Goal: Information Seeking & Learning: Learn about a topic

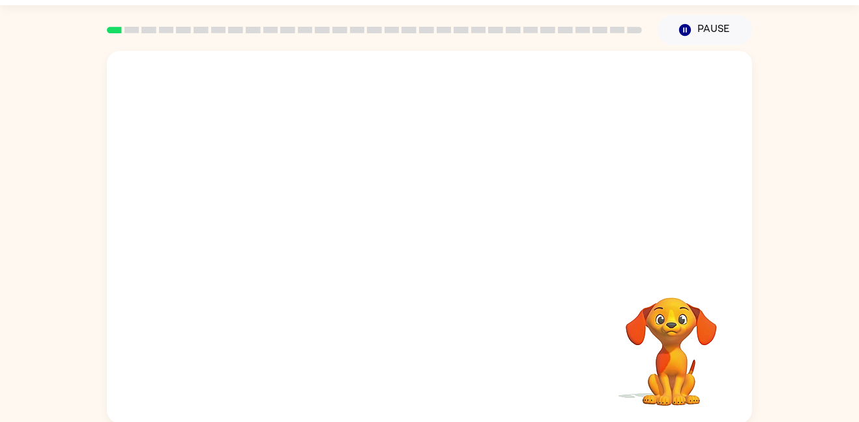
scroll to position [31, 0]
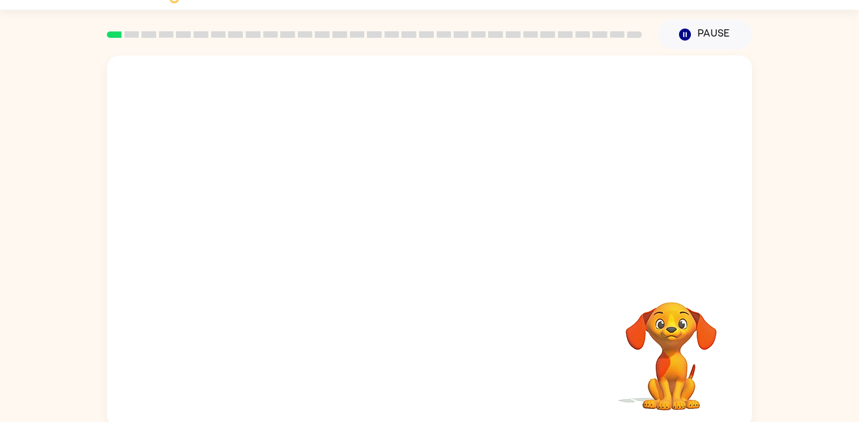
click at [596, 86] on video "Your browser must support playing .mp4 files to use Literably. Please try using…" at bounding box center [429, 164] width 645 height 219
click at [463, 132] on video "Your browser must support playing .mp4 files to use Literably. Please try using…" at bounding box center [429, 164] width 645 height 219
click at [282, 215] on video "Your browser must support playing .mp4 files to use Literably. Please try using…" at bounding box center [429, 164] width 645 height 219
click at [691, 351] on video "Your browser must support playing .mp4 files to use Literably. Please try using…" at bounding box center [671, 347] width 130 height 130
click at [429, 250] on div at bounding box center [429, 248] width 83 height 48
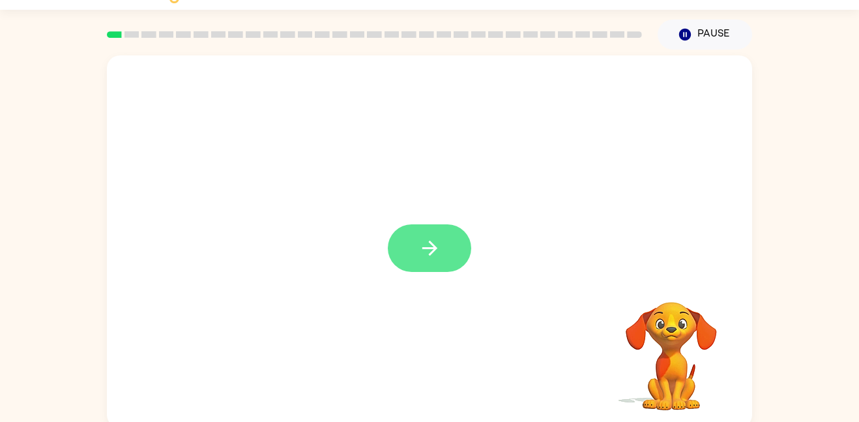
click at [437, 254] on icon "button" at bounding box center [430, 248] width 23 height 23
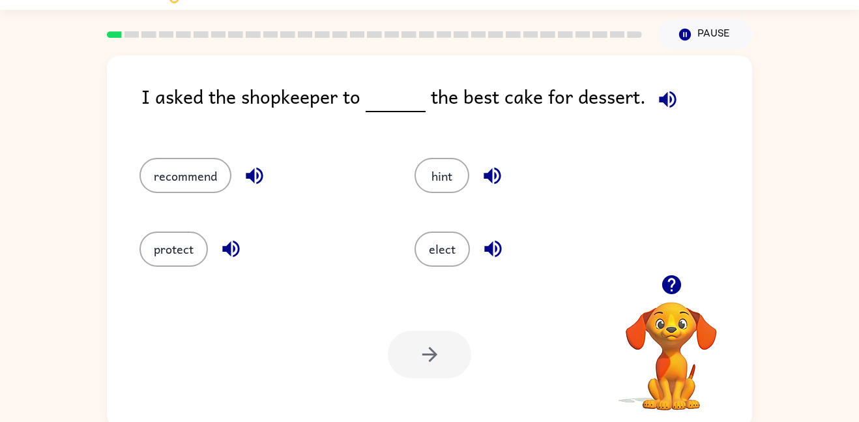
drag, startPoint x: 447, startPoint y: 185, endPoint x: 373, endPoint y: 100, distance: 113.2
click at [373, 99] on div "I asked the shopkeeper to the best cake for dessert. recommend hint protect ele…" at bounding box center [429, 241] width 645 height 372
click at [443, 178] on button "hint" at bounding box center [442, 175] width 55 height 35
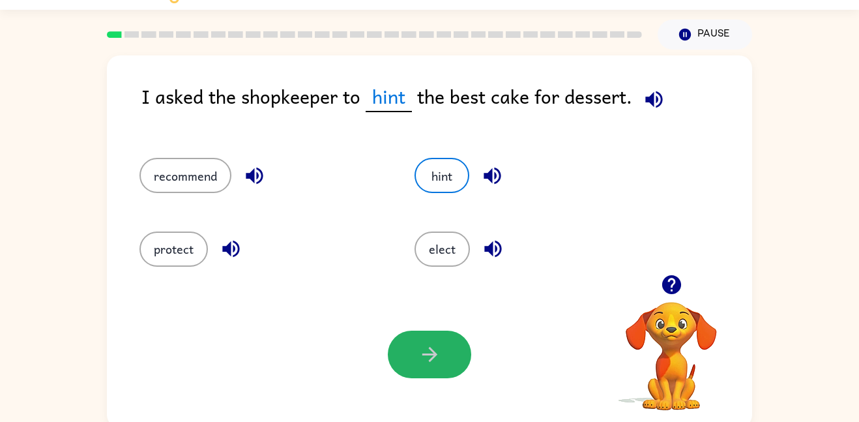
drag, startPoint x: 454, startPoint y: 348, endPoint x: 450, endPoint y: 342, distance: 7.1
click at [453, 346] on button "button" at bounding box center [429, 355] width 83 height 48
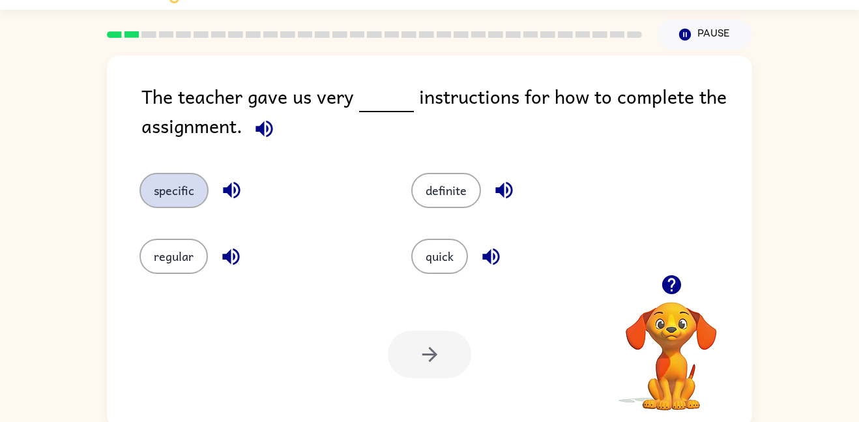
click at [183, 191] on button "specific" at bounding box center [174, 190] width 69 height 35
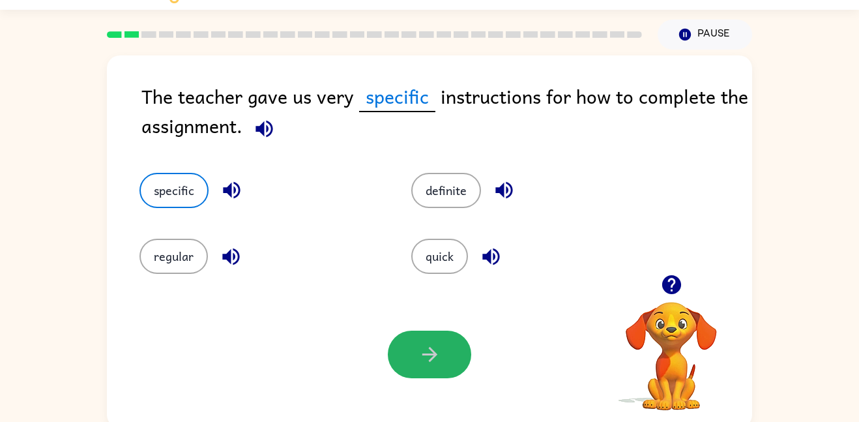
drag, startPoint x: 434, startPoint y: 362, endPoint x: 428, endPoint y: 357, distance: 7.4
click at [430, 360] on icon "button" at bounding box center [430, 354] width 23 height 23
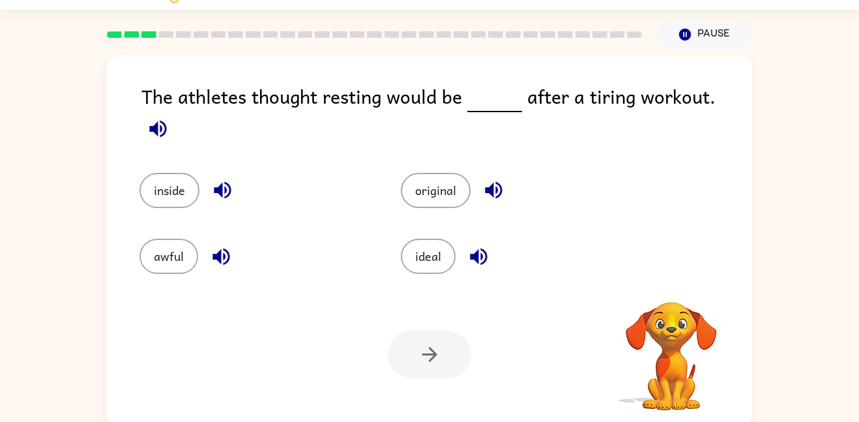
click at [166, 120] on icon "button" at bounding box center [157, 128] width 17 height 17
click at [170, 117] on icon "button" at bounding box center [158, 128] width 23 height 23
click at [228, 179] on icon "button" at bounding box center [222, 190] width 23 height 23
click at [442, 244] on button "ideal" at bounding box center [428, 256] width 55 height 35
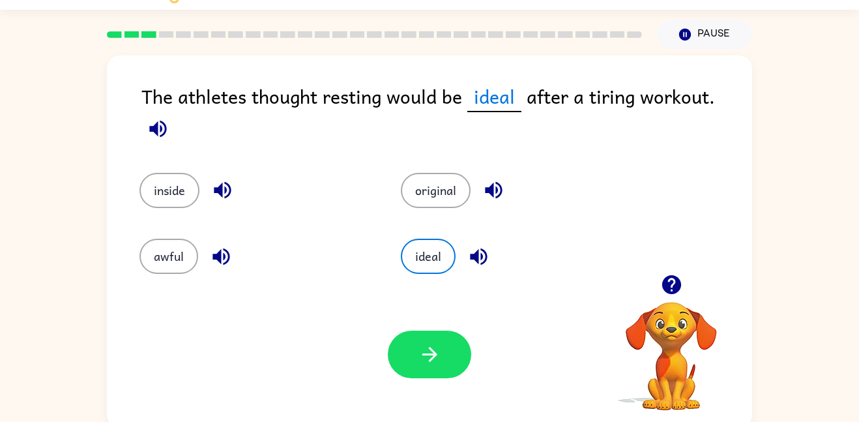
click at [170, 117] on icon "button" at bounding box center [158, 128] width 23 height 23
drag, startPoint x: 454, startPoint y: 362, endPoint x: 447, endPoint y: 353, distance: 11.2
click at [449, 352] on button "button" at bounding box center [429, 355] width 83 height 48
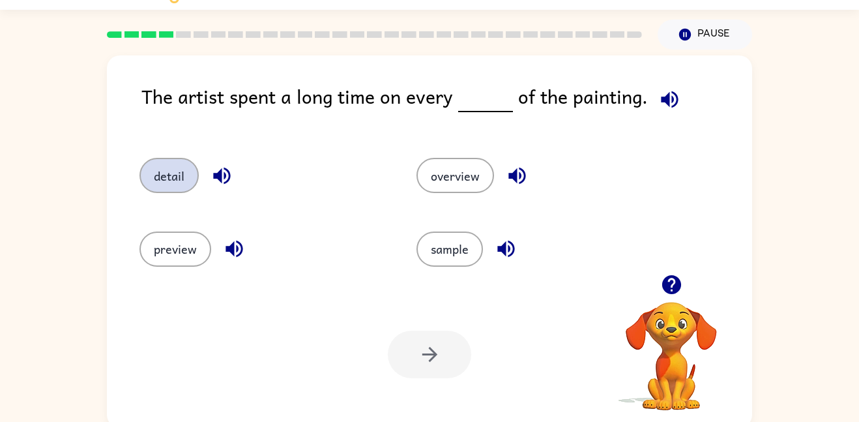
click at [184, 162] on button "detail" at bounding box center [169, 175] width 59 height 35
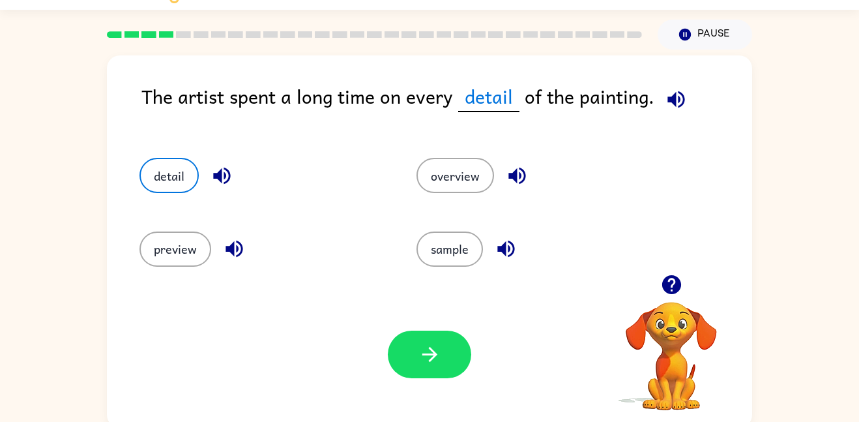
click at [673, 98] on icon "button" at bounding box center [676, 99] width 23 height 23
click at [220, 171] on icon "button" at bounding box center [221, 176] width 17 height 17
click at [679, 93] on icon "button" at bounding box center [676, 99] width 23 height 23
click at [221, 172] on icon "button" at bounding box center [221, 176] width 17 height 17
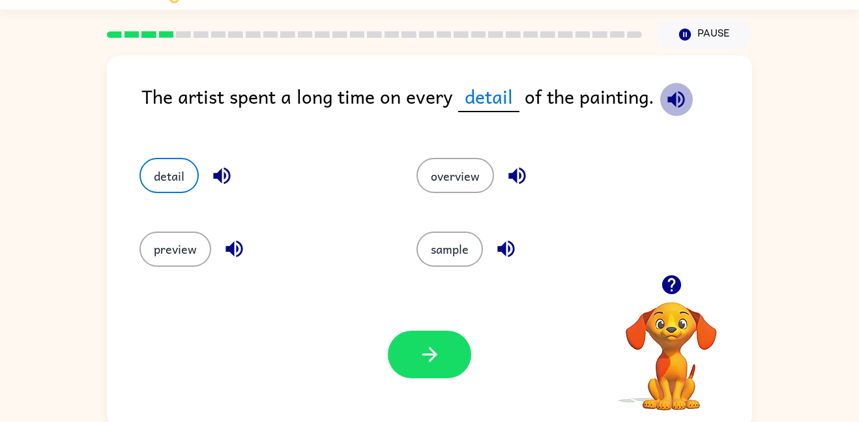
click at [675, 93] on icon "button" at bounding box center [676, 99] width 17 height 17
click at [449, 336] on button "button" at bounding box center [429, 355] width 83 height 48
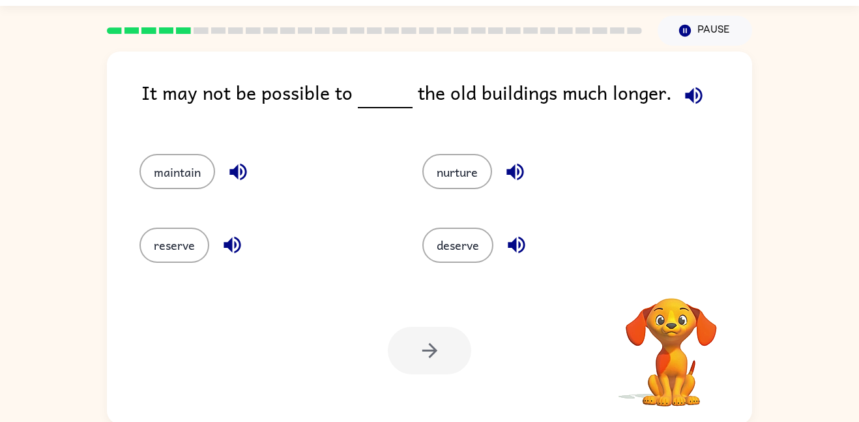
scroll to position [37, 0]
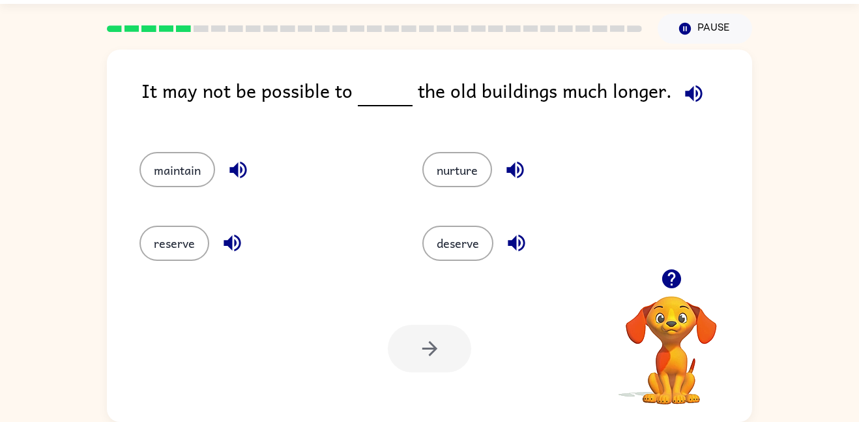
click at [688, 94] on icon "button" at bounding box center [694, 93] width 23 height 23
drag, startPoint x: 240, startPoint y: 237, endPoint x: 278, endPoint y: 221, distance: 40.9
click at [278, 221] on div "reserve" at bounding box center [256, 237] width 283 height 73
click at [690, 93] on icon "button" at bounding box center [693, 93] width 17 height 17
click at [231, 239] on icon "button" at bounding box center [232, 243] width 17 height 17
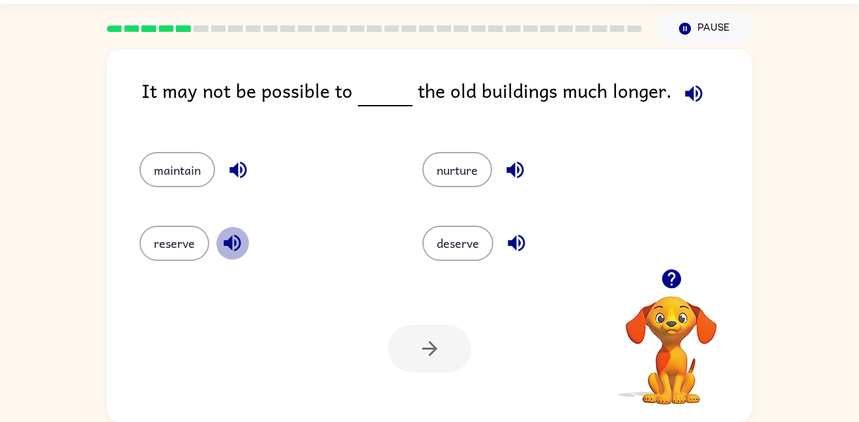
click at [231, 239] on icon "button" at bounding box center [232, 243] width 17 height 17
click at [685, 92] on icon "button" at bounding box center [693, 93] width 17 height 17
drag, startPoint x: 164, startPoint y: 163, endPoint x: 170, endPoint y: 164, distance: 6.6
click at [165, 162] on button "maintain" at bounding box center [178, 169] width 76 height 35
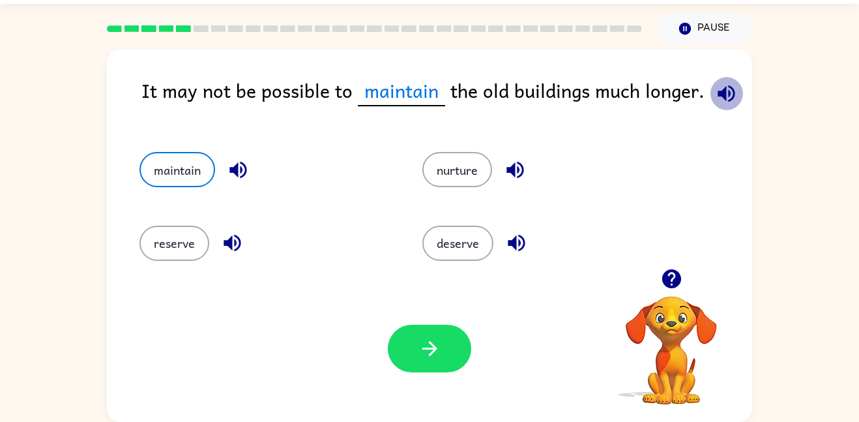
drag, startPoint x: 729, startPoint y: 91, endPoint x: 703, endPoint y: 100, distance: 27.0
click at [728, 90] on icon "button" at bounding box center [726, 93] width 17 height 17
click at [246, 168] on icon "button" at bounding box center [237, 170] width 17 height 17
click at [728, 93] on icon "button" at bounding box center [726, 93] width 23 height 23
drag, startPoint x: 735, startPoint y: 94, endPoint x: 695, endPoint y: 101, distance: 41.1
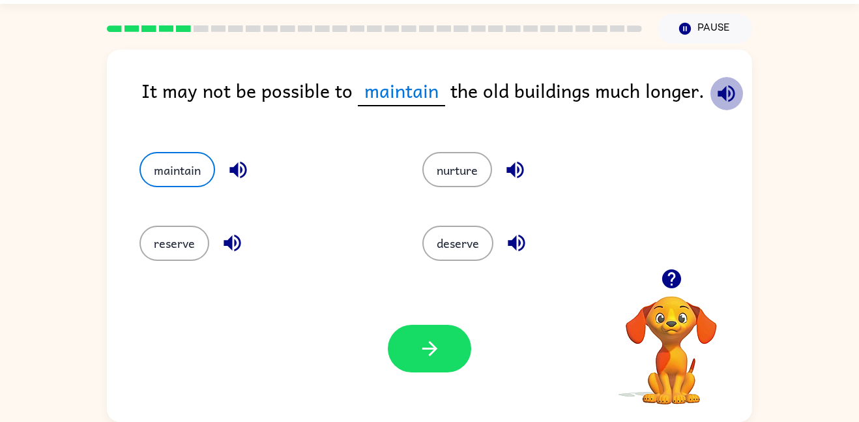
click at [731, 96] on button "button" at bounding box center [726, 93] width 33 height 33
click at [241, 171] on icon "button" at bounding box center [237, 170] width 17 height 17
click at [730, 95] on icon "button" at bounding box center [726, 93] width 17 height 17
drag, startPoint x: 438, startPoint y: 359, endPoint x: 438, endPoint y: 347, distance: 11.7
click at [438, 354] on icon "button" at bounding box center [430, 348] width 23 height 23
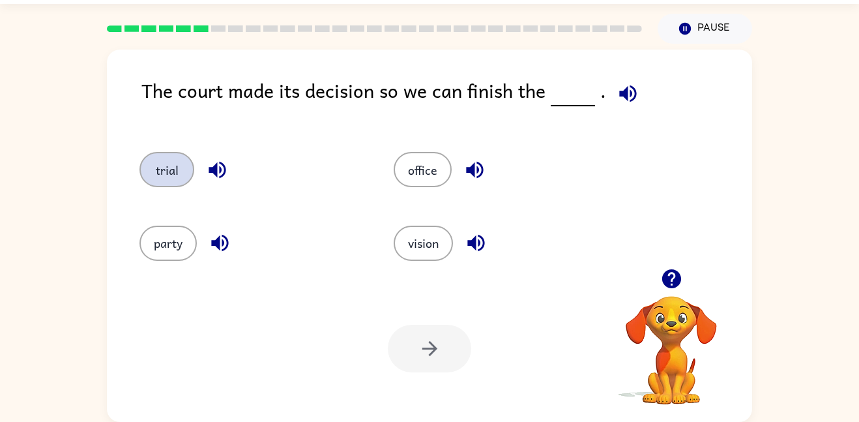
click at [149, 174] on button "trial" at bounding box center [167, 169] width 55 height 35
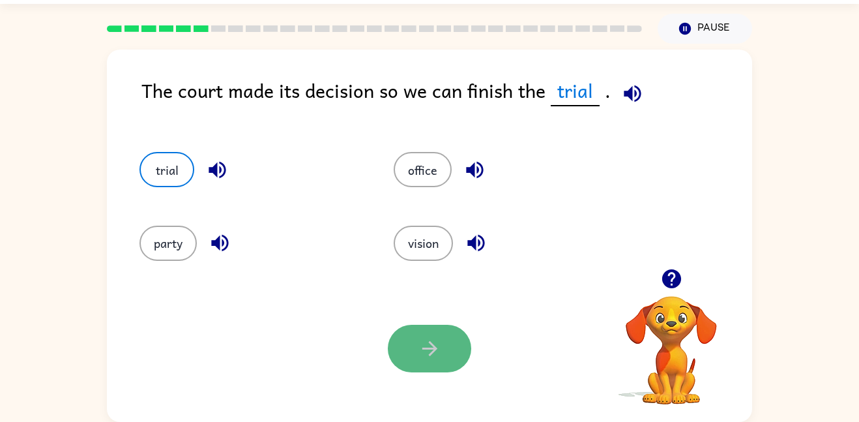
click at [435, 353] on icon "button" at bounding box center [430, 348] width 23 height 23
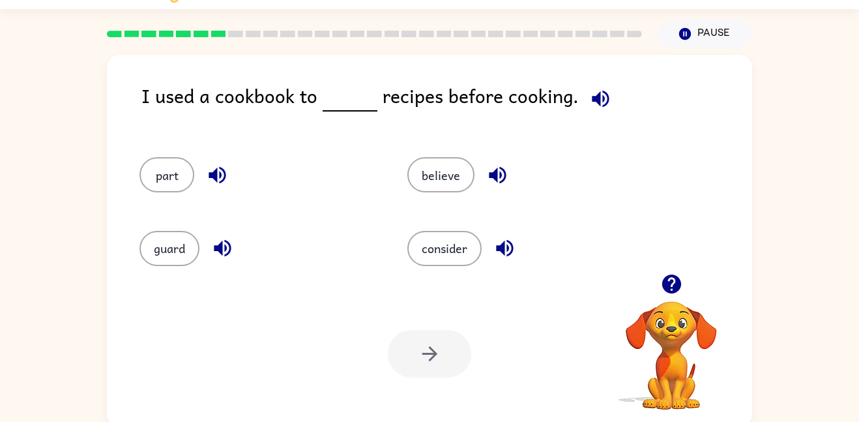
scroll to position [30, 0]
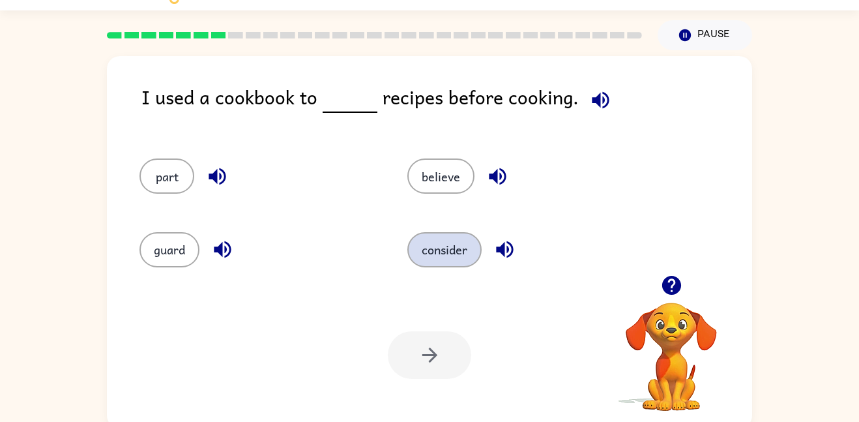
click at [434, 256] on button "consider" at bounding box center [444, 249] width 74 height 35
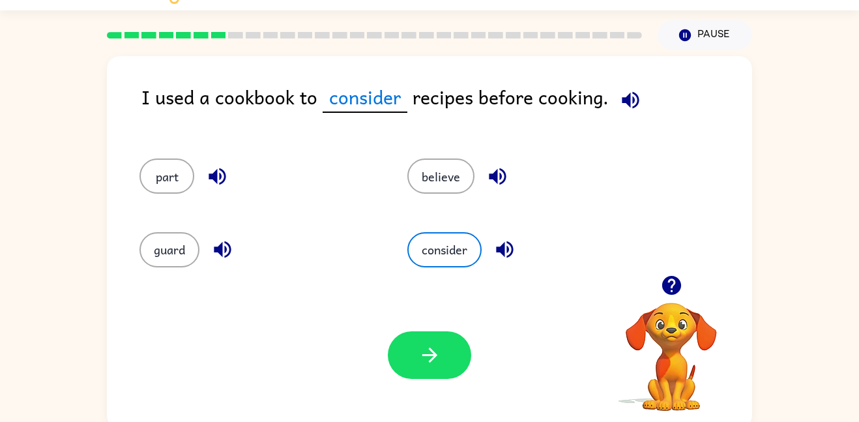
drag, startPoint x: 428, startPoint y: 342, endPoint x: 431, endPoint y: 329, distance: 14.1
click at [430, 333] on button "button" at bounding box center [429, 355] width 83 height 48
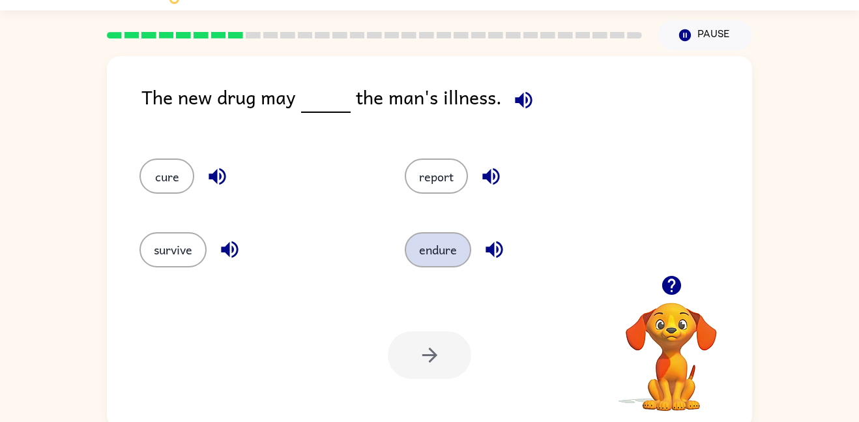
click at [442, 259] on button "endure" at bounding box center [438, 249] width 66 height 35
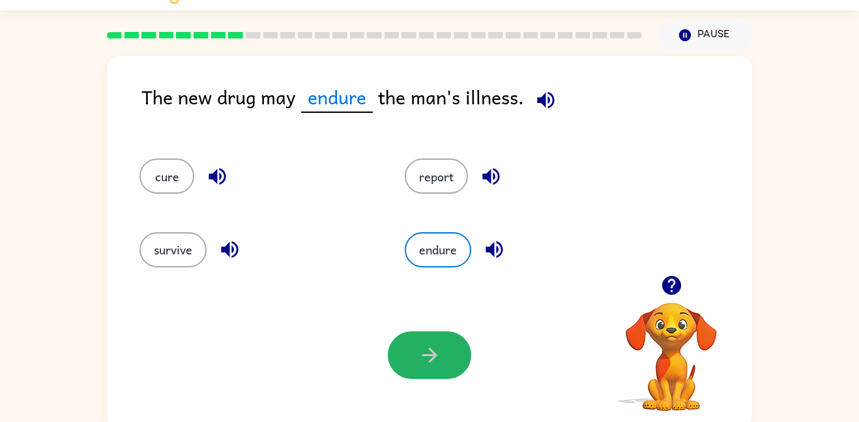
drag, startPoint x: 439, startPoint y: 355, endPoint x: 439, endPoint y: 345, distance: 10.5
click at [439, 349] on icon "button" at bounding box center [430, 355] width 23 height 23
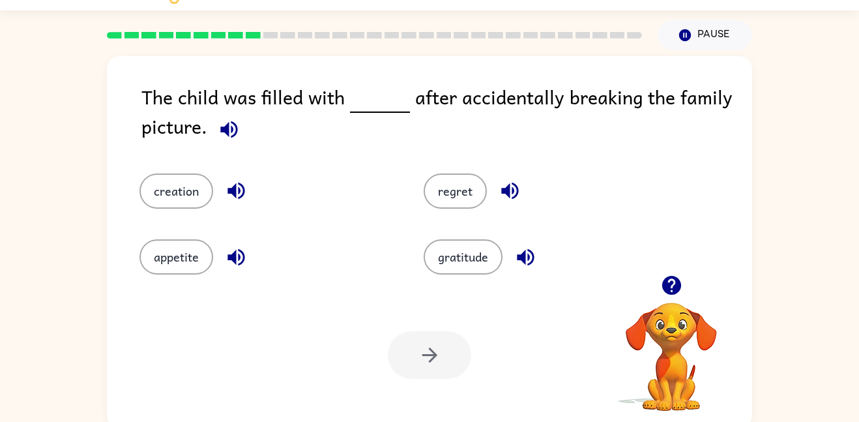
drag, startPoint x: 398, startPoint y: 247, endPoint x: 119, endPoint y: 351, distance: 298.3
click at [445, 194] on button "regret" at bounding box center [455, 190] width 63 height 35
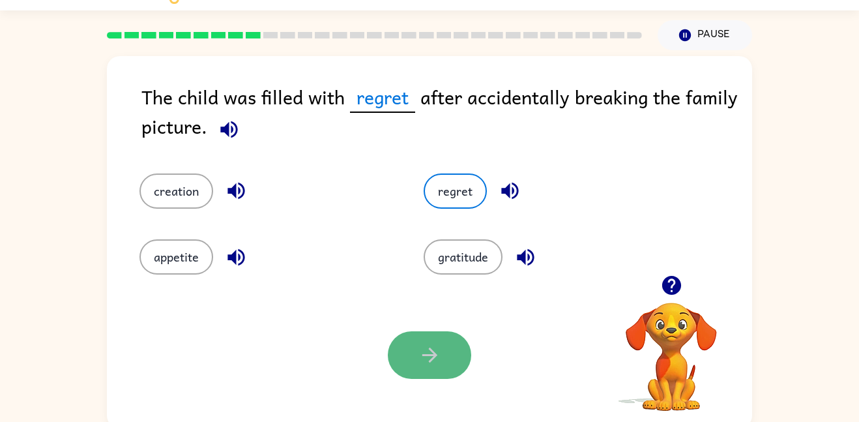
click at [430, 340] on button "button" at bounding box center [429, 355] width 83 height 48
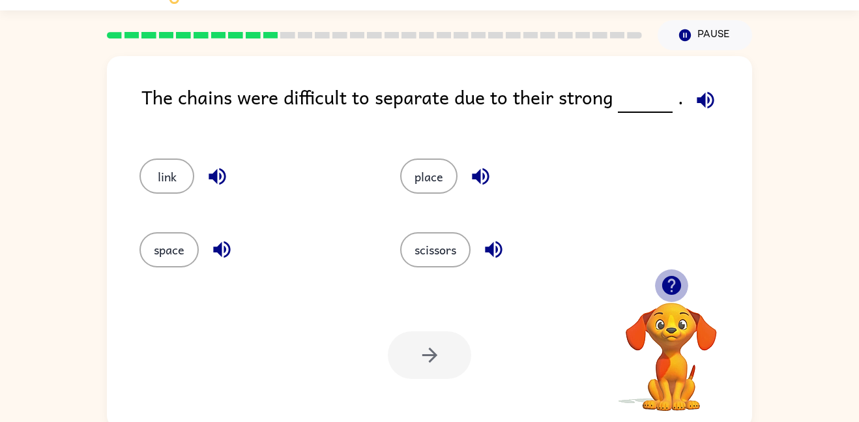
click at [668, 292] on icon "button" at bounding box center [671, 285] width 19 height 19
click at [666, 281] on icon "button" at bounding box center [671, 285] width 19 height 19
click at [672, 286] on icon "button" at bounding box center [671, 285] width 23 height 23
click at [672, 295] on video "Your browser must support playing .mp4 files to use Literably. Please try using…" at bounding box center [671, 347] width 130 height 130
click at [673, 297] on video "Your browser must support playing .mp4 files to use Literably. Please try using…" at bounding box center [671, 347] width 130 height 130
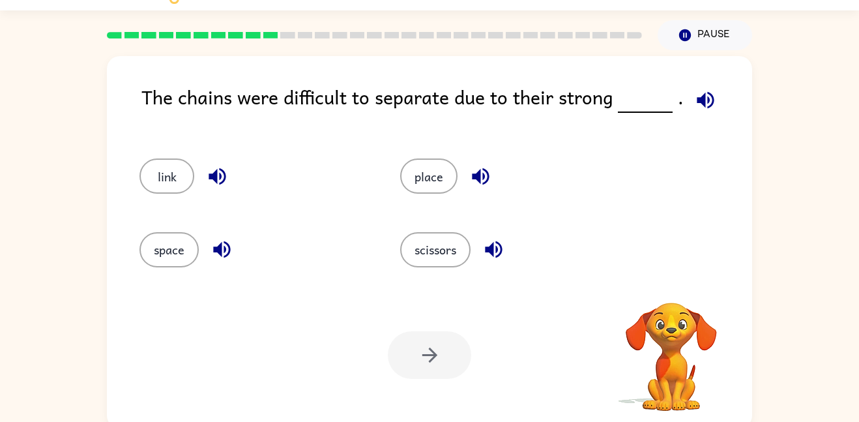
drag, startPoint x: 673, startPoint y: 304, endPoint x: 676, endPoint y: 297, distance: 7.9
click at [675, 304] on video "Your browser must support playing .mp4 files to use Literably. Please try using…" at bounding box center [671, 347] width 130 height 130
click at [677, 293] on video "Your browser must support playing .mp4 files to use Literably. Please try using…" at bounding box center [671, 347] width 130 height 130
click at [677, 290] on video "Your browser must support playing .mp4 files to use Literably. Please try using…" at bounding box center [671, 347] width 130 height 130
click at [671, 291] on icon "button" at bounding box center [671, 285] width 23 height 23
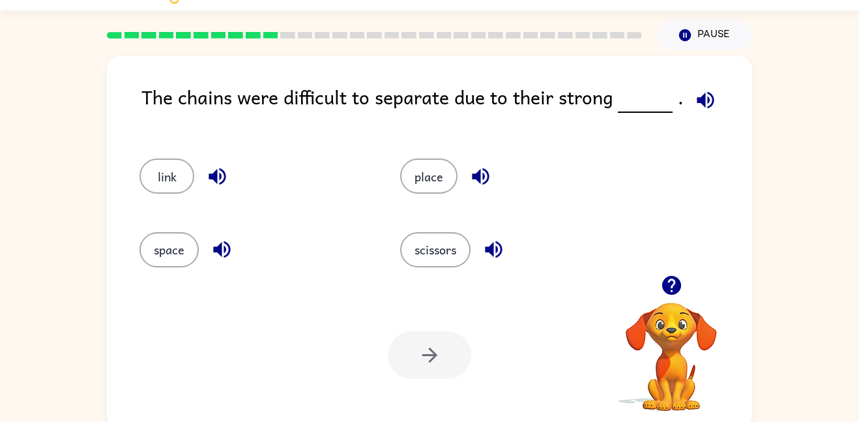
drag, startPoint x: 167, startPoint y: 184, endPoint x: 181, endPoint y: 201, distance: 21.7
click at [179, 199] on div "link" at bounding box center [245, 170] width 261 height 73
click at [183, 176] on button "link" at bounding box center [167, 175] width 55 height 35
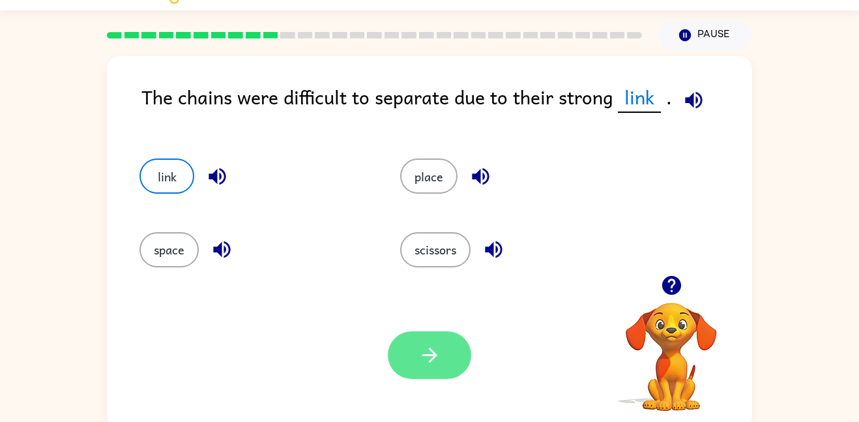
click at [422, 360] on icon "button" at bounding box center [430, 355] width 23 height 23
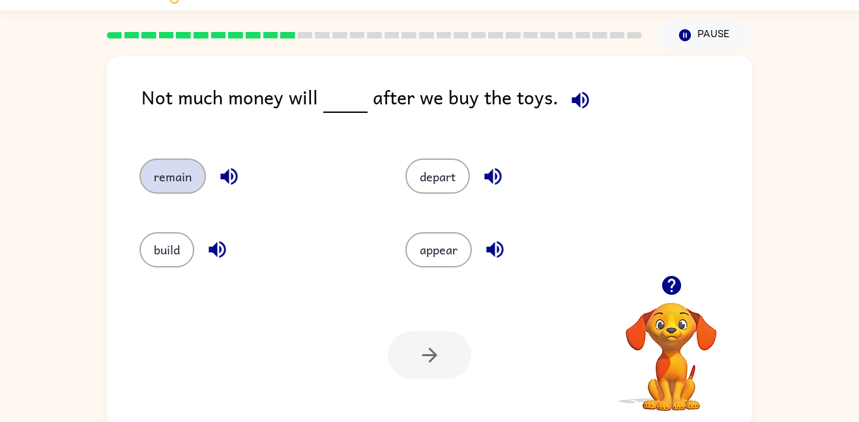
click at [174, 177] on button "remain" at bounding box center [173, 175] width 66 height 35
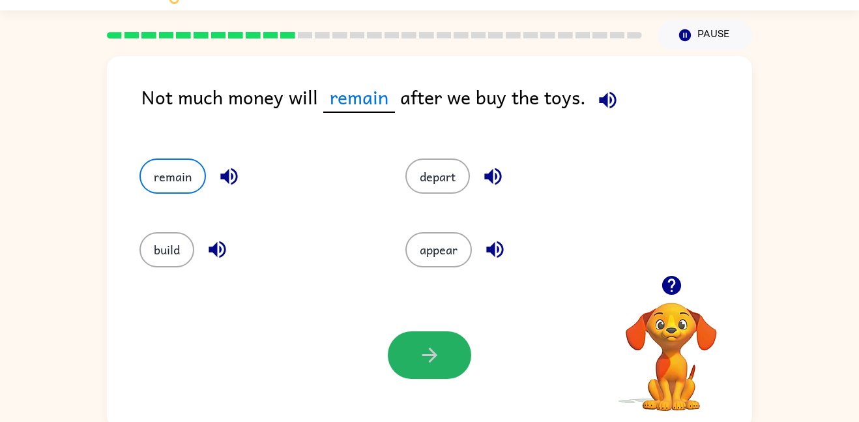
drag, startPoint x: 458, startPoint y: 337, endPoint x: 450, endPoint y: 337, distance: 7.8
click at [453, 337] on button "button" at bounding box center [429, 355] width 83 height 48
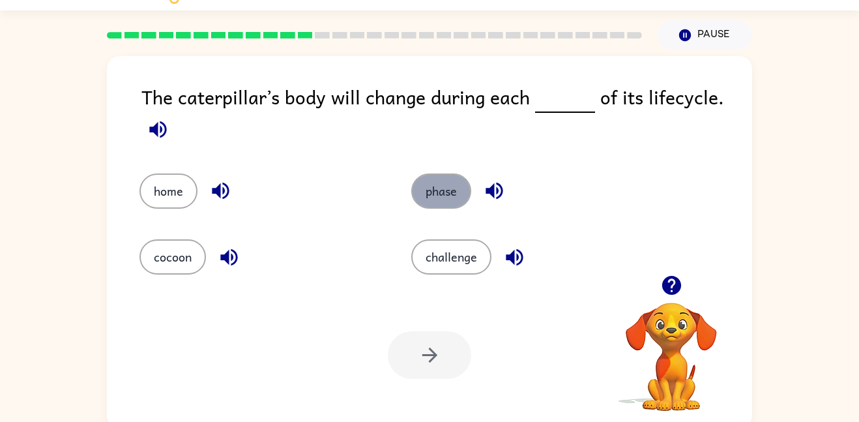
click at [424, 188] on button "phase" at bounding box center [441, 190] width 60 height 35
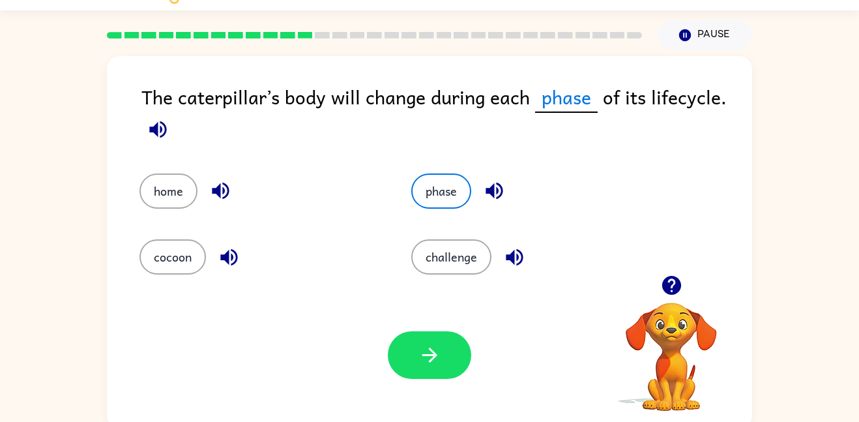
drag, startPoint x: 444, startPoint y: 362, endPoint x: 430, endPoint y: 374, distance: 18.1
click at [440, 366] on button "button" at bounding box center [429, 355] width 83 height 48
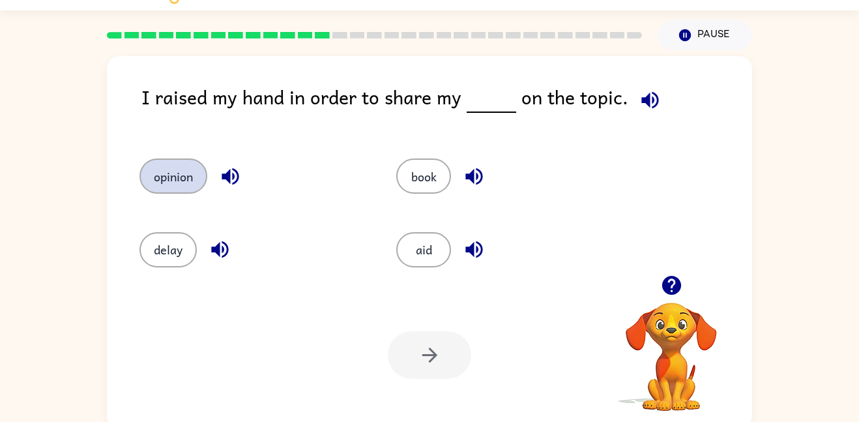
click at [188, 184] on button "opinion" at bounding box center [174, 175] width 68 height 35
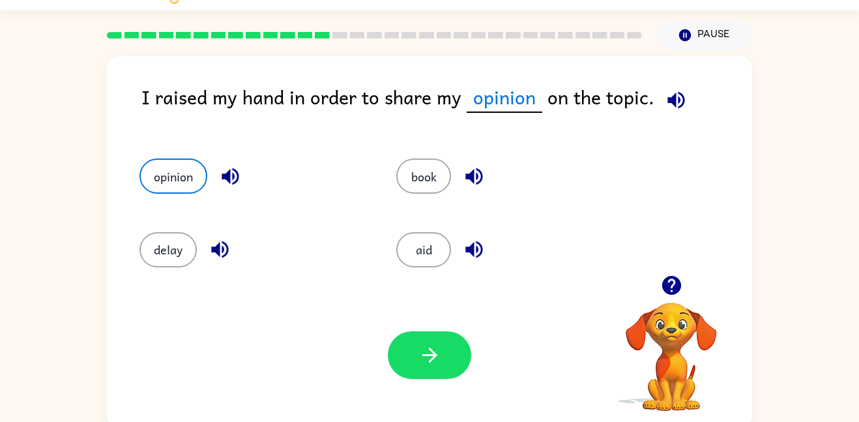
click at [392, 334] on div at bounding box center [429, 355] width 83 height 48
click at [394, 336] on div at bounding box center [429, 355] width 83 height 48
click at [395, 336] on button "button" at bounding box center [429, 355] width 83 height 48
click at [657, 301] on div "Your browser must support playing .mp4 files to use Literably. Please try using…" at bounding box center [671, 341] width 130 height 144
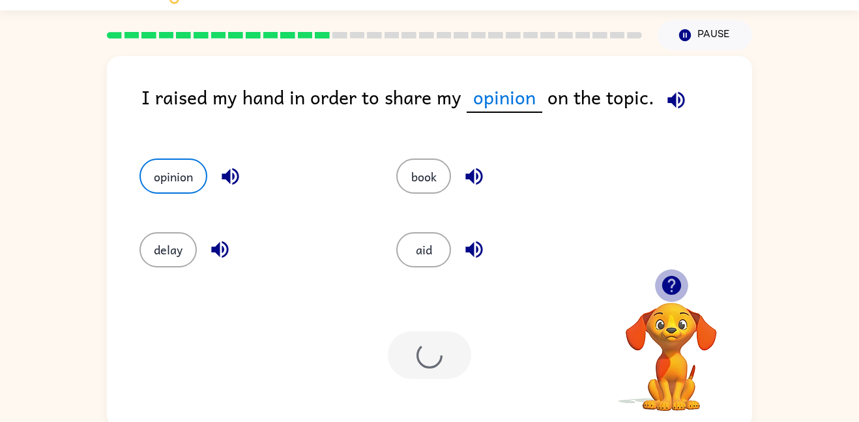
click at [672, 279] on icon "button" at bounding box center [671, 285] width 23 height 23
click at [673, 98] on icon "button" at bounding box center [676, 100] width 23 height 23
click at [233, 172] on icon "button" at bounding box center [230, 176] width 23 height 23
drag, startPoint x: 685, startPoint y: 90, endPoint x: 679, endPoint y: 96, distance: 8.3
click at [680, 94] on icon "button" at bounding box center [676, 100] width 23 height 23
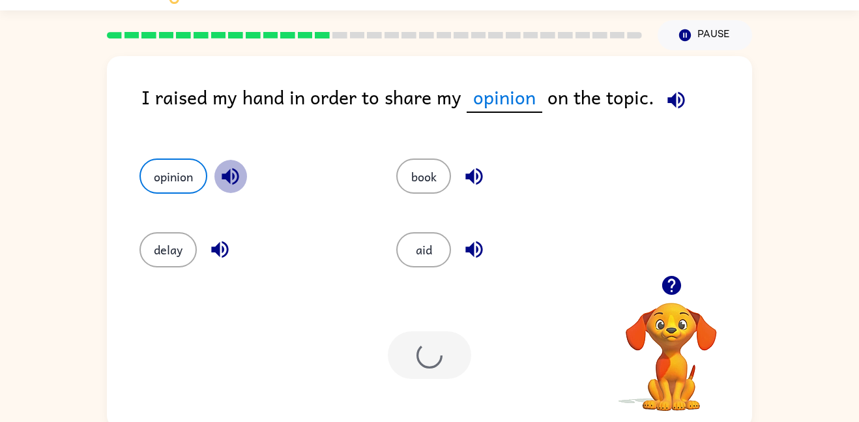
click at [227, 183] on icon "button" at bounding box center [230, 176] width 23 height 23
click at [668, 98] on icon "button" at bounding box center [676, 99] width 17 height 17
click at [239, 178] on icon "button" at bounding box center [230, 176] width 23 height 23
click at [233, 164] on button "button" at bounding box center [230, 176] width 33 height 33
click at [233, 165] on icon "button" at bounding box center [230, 176] width 23 height 23
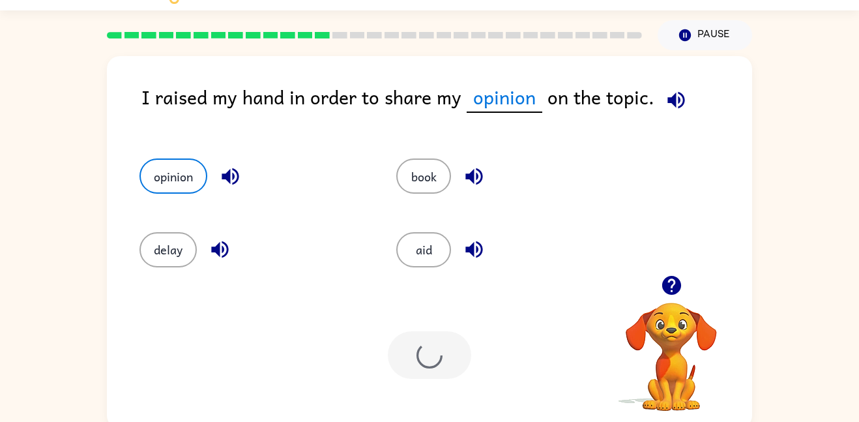
click at [234, 166] on icon "button" at bounding box center [230, 176] width 23 height 23
click at [234, 167] on icon "button" at bounding box center [230, 176] width 23 height 23
click at [234, 166] on icon "button" at bounding box center [230, 176] width 23 height 23
click at [669, 102] on icon "button" at bounding box center [676, 99] width 17 height 17
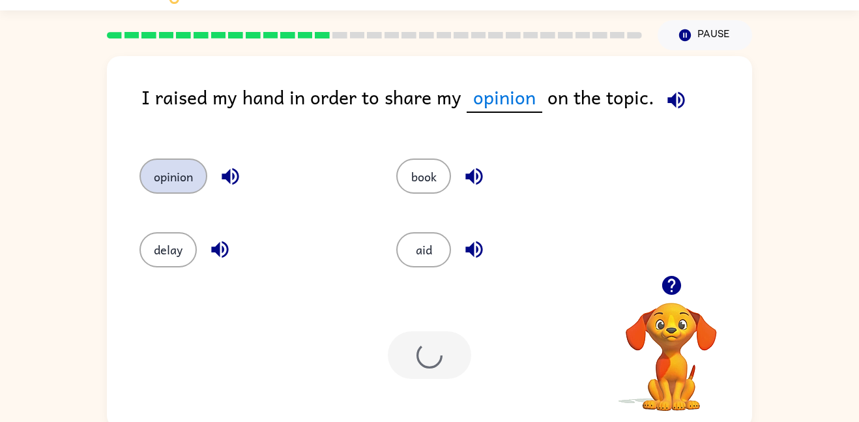
click at [202, 181] on button "opinion" at bounding box center [174, 175] width 68 height 35
click at [205, 179] on button "opinion" at bounding box center [174, 175] width 68 height 35
click at [208, 179] on div "opinion" at bounding box center [253, 175] width 227 height 35
drag, startPoint x: 211, startPoint y: 176, endPoint x: 308, endPoint y: 114, distance: 115.8
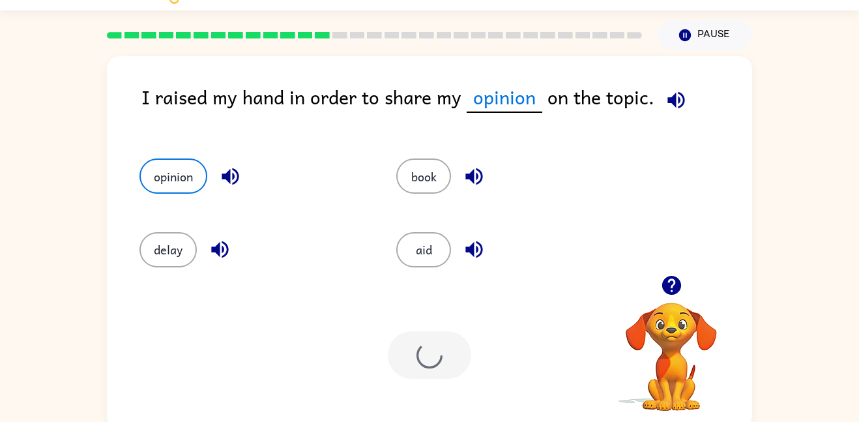
click at [215, 170] on div "opinion" at bounding box center [253, 175] width 227 height 35
click at [681, 31] on icon "button" at bounding box center [685, 35] width 12 height 12
click at [425, 175] on button "book" at bounding box center [423, 175] width 55 height 35
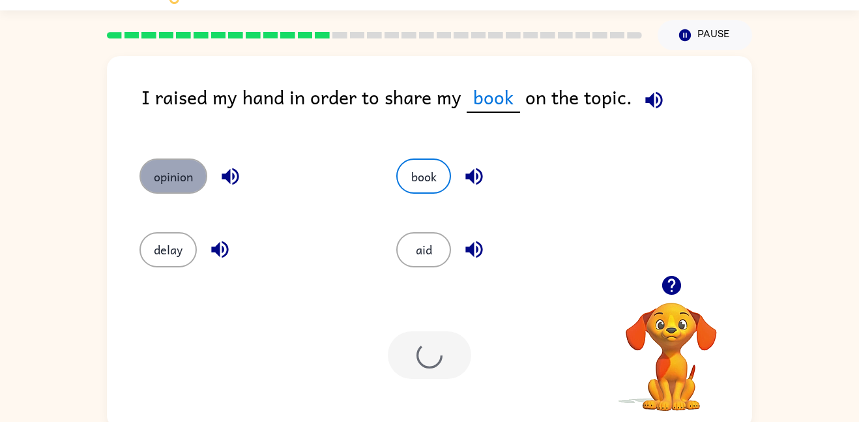
click at [161, 183] on button "opinion" at bounding box center [174, 175] width 68 height 35
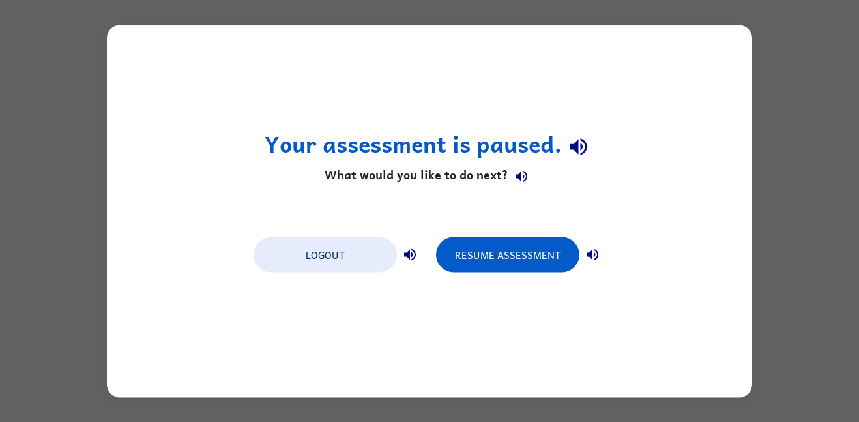
scroll to position [0, 0]
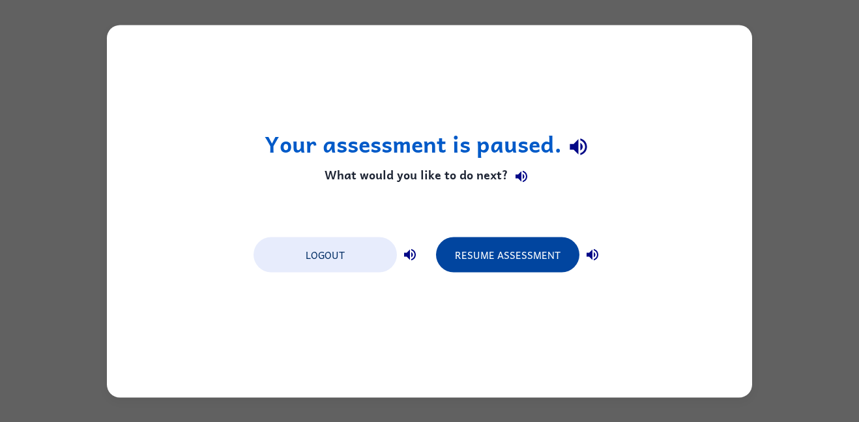
click at [515, 241] on button "Resume Assessment" at bounding box center [507, 254] width 143 height 35
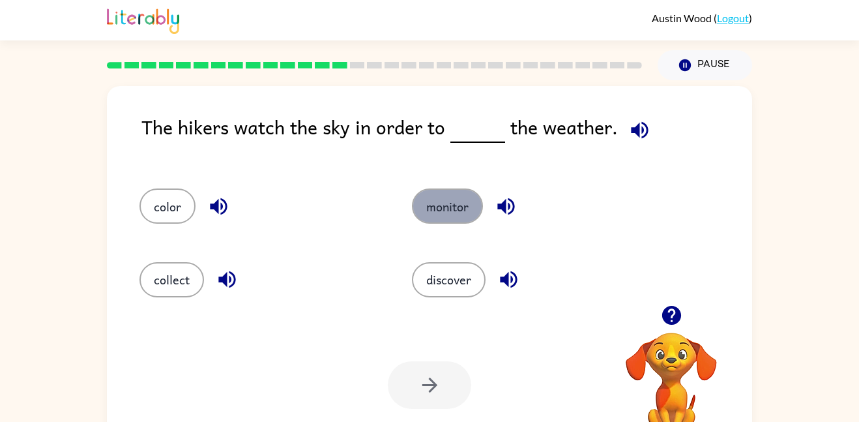
click at [431, 208] on button "monitor" at bounding box center [447, 205] width 71 height 35
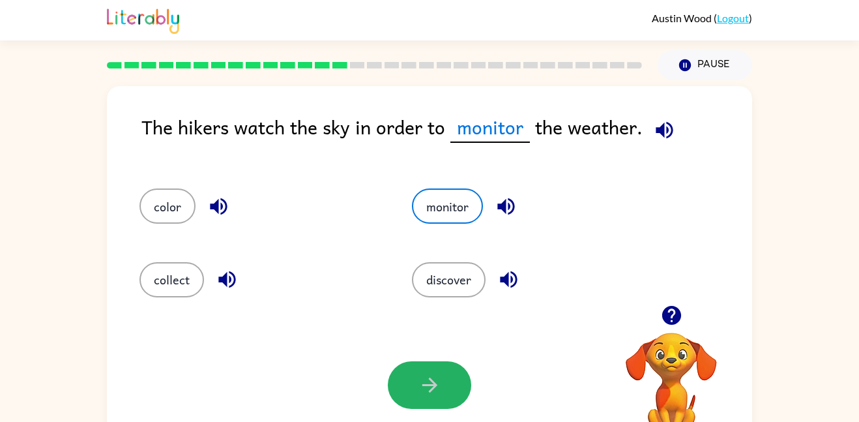
drag, startPoint x: 444, startPoint y: 401, endPoint x: 439, endPoint y: 393, distance: 9.4
click at [441, 397] on button "button" at bounding box center [429, 385] width 83 height 48
click at [2, 302] on div "The hikers watch the sky in order to monitor the weather. color monitor collect…" at bounding box center [429, 269] width 859 height 378
drag, startPoint x: 431, startPoint y: 381, endPoint x: 465, endPoint y: 344, distance: 50.3
click at [435, 376] on div at bounding box center [429, 385] width 83 height 48
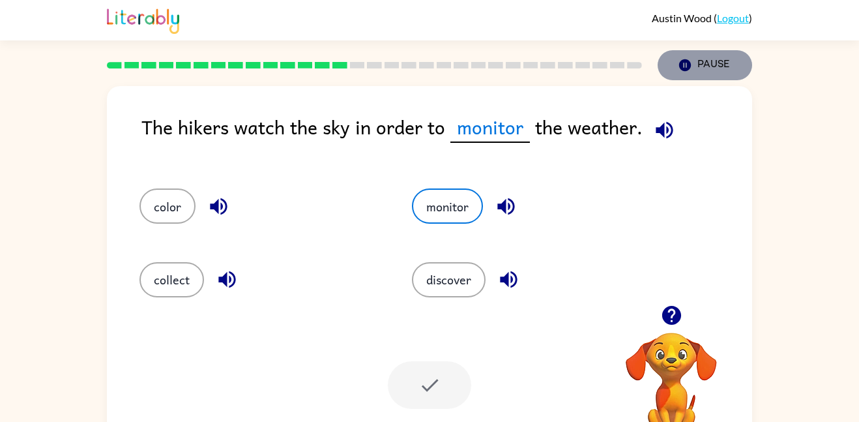
click at [714, 71] on button "Pause Pause" at bounding box center [705, 65] width 95 height 30
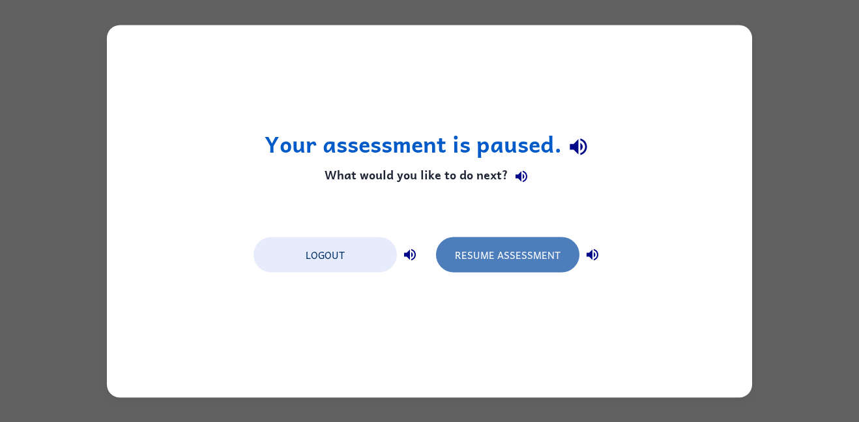
click at [455, 258] on button "Resume Assessment" at bounding box center [507, 254] width 143 height 35
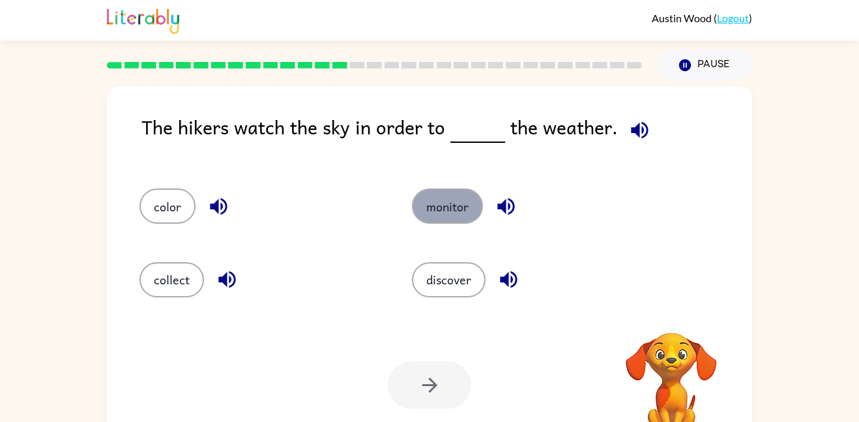
click at [470, 205] on button "monitor" at bounding box center [447, 205] width 71 height 35
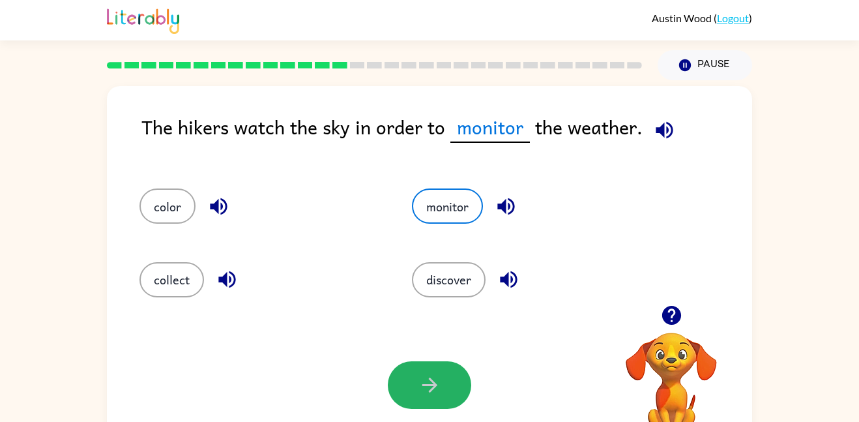
click at [402, 381] on button "button" at bounding box center [429, 385] width 83 height 48
click at [653, 313] on div at bounding box center [671, 315] width 130 height 33
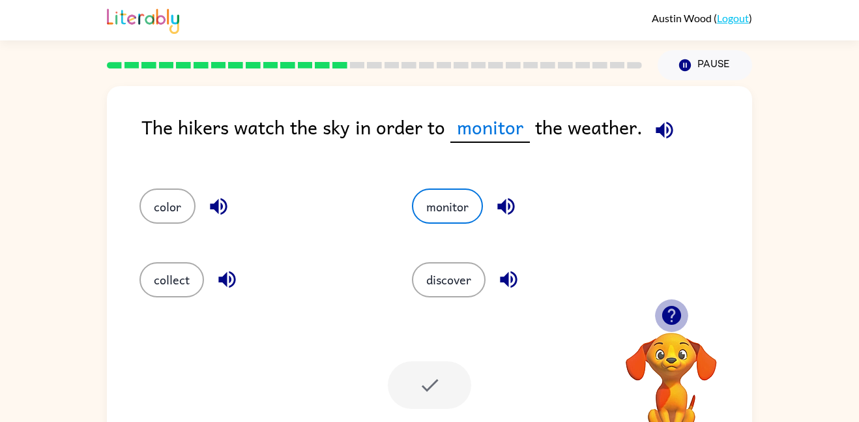
click at [666, 310] on icon "button" at bounding box center [671, 315] width 19 height 19
click at [442, 214] on button "monitor" at bounding box center [447, 205] width 71 height 35
click at [435, 280] on button "discover" at bounding box center [449, 279] width 74 height 35
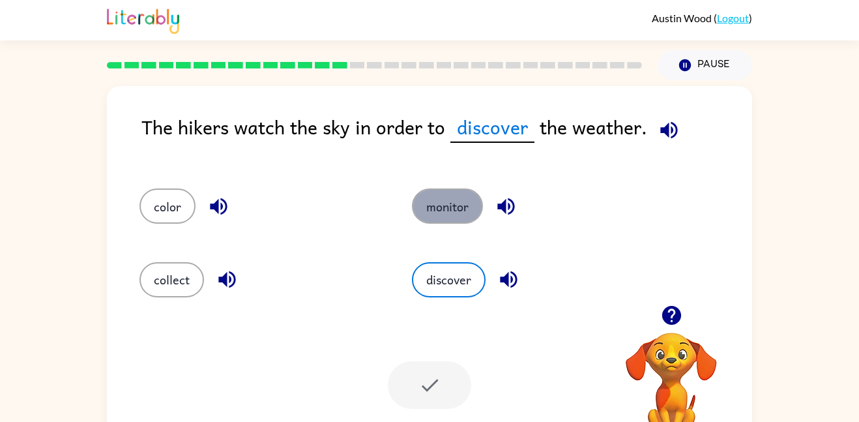
click at [438, 203] on button "monitor" at bounding box center [447, 205] width 71 height 35
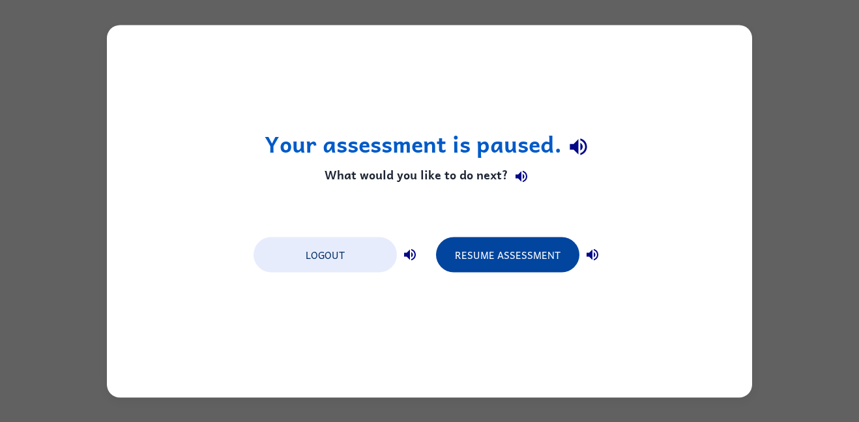
drag, startPoint x: 521, startPoint y: 274, endPoint x: 514, endPoint y: 264, distance: 12.3
click at [514, 264] on div "Logout Resume Assessment" at bounding box center [429, 254] width 365 height 50
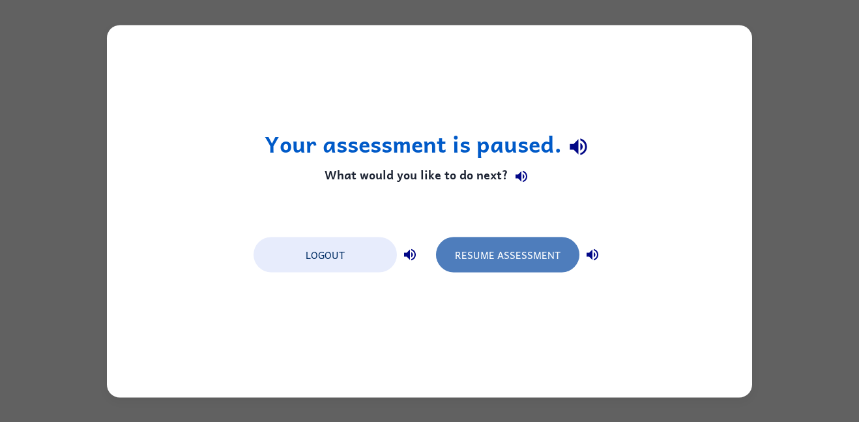
click at [512, 257] on button "Resume Assessment" at bounding box center [507, 254] width 143 height 35
click at [511, 246] on button "Resume Assessment" at bounding box center [507, 254] width 143 height 35
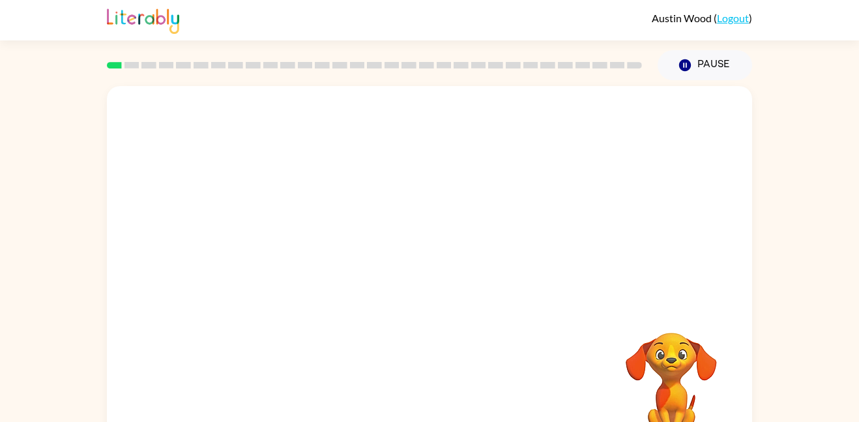
drag, startPoint x: 752, startPoint y: 378, endPoint x: 714, endPoint y: 385, distance: 39.0
click at [716, 385] on div "Your browser must support playing .mp4 files to use Literably. Please try using…" at bounding box center [429, 269] width 859 height 378
click at [445, 290] on button "button" at bounding box center [429, 279] width 83 height 48
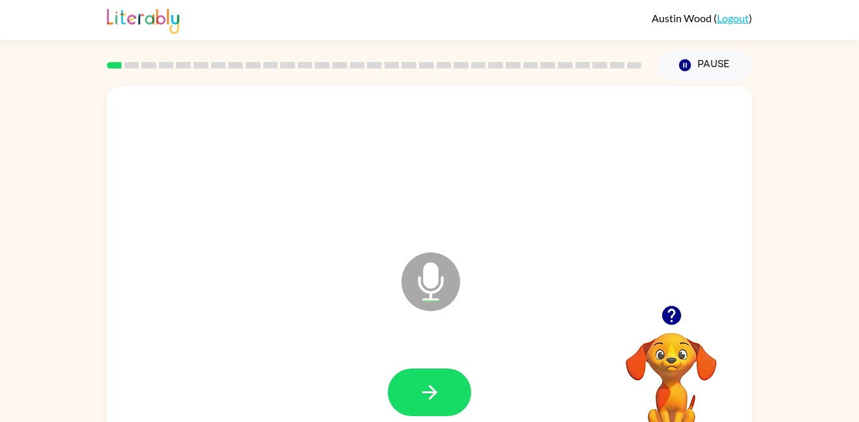
click at [417, 397] on button "button" at bounding box center [429, 392] width 83 height 48
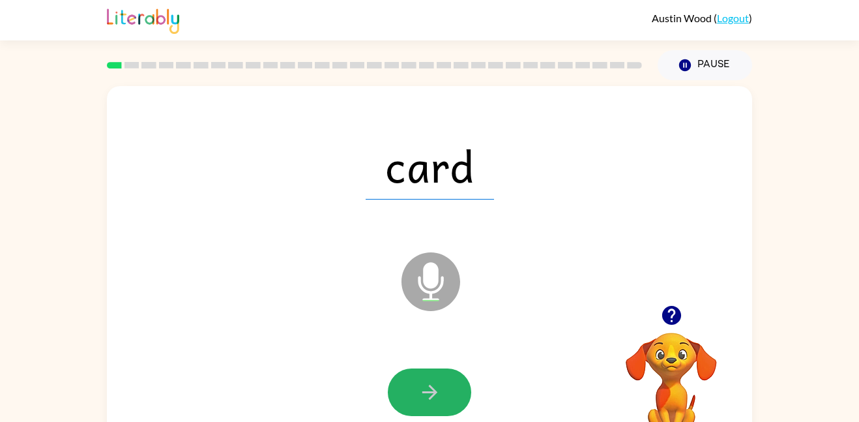
click at [427, 372] on button "button" at bounding box center [429, 392] width 83 height 48
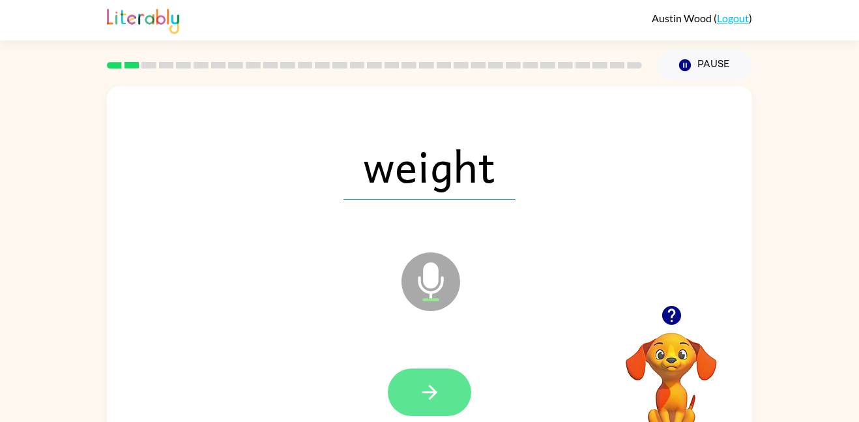
click at [409, 403] on button "button" at bounding box center [429, 392] width 83 height 48
click at [415, 393] on button "button" at bounding box center [429, 392] width 83 height 48
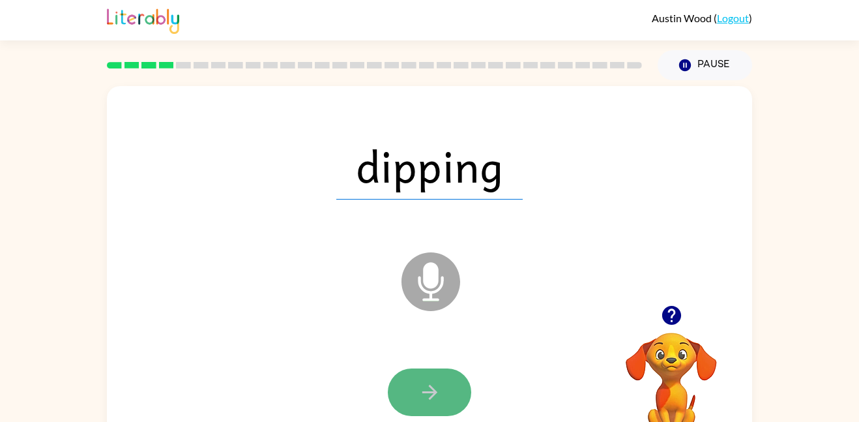
click at [416, 391] on button "button" at bounding box center [429, 392] width 83 height 48
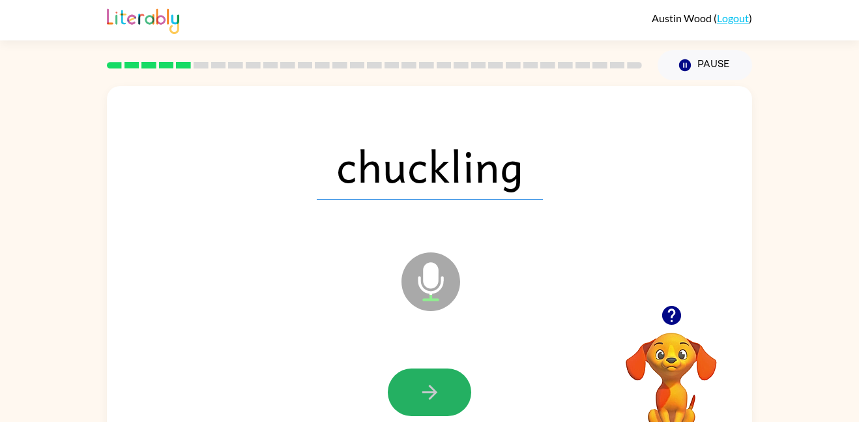
click at [417, 391] on button "button" at bounding box center [429, 392] width 83 height 48
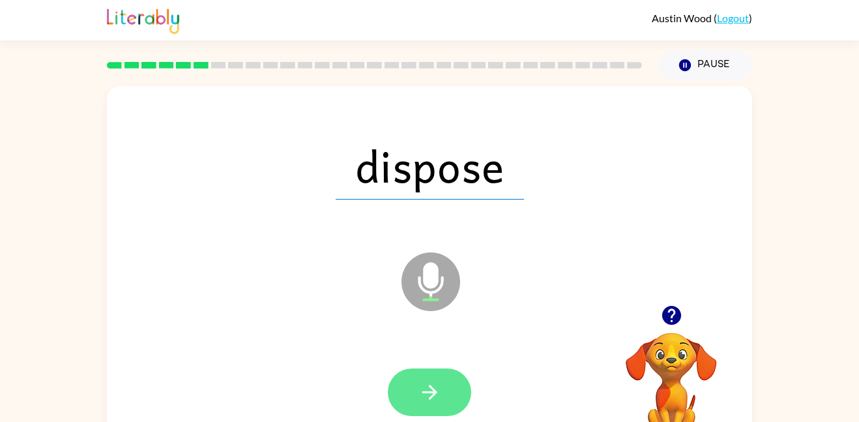
click at [416, 394] on button "button" at bounding box center [429, 392] width 83 height 48
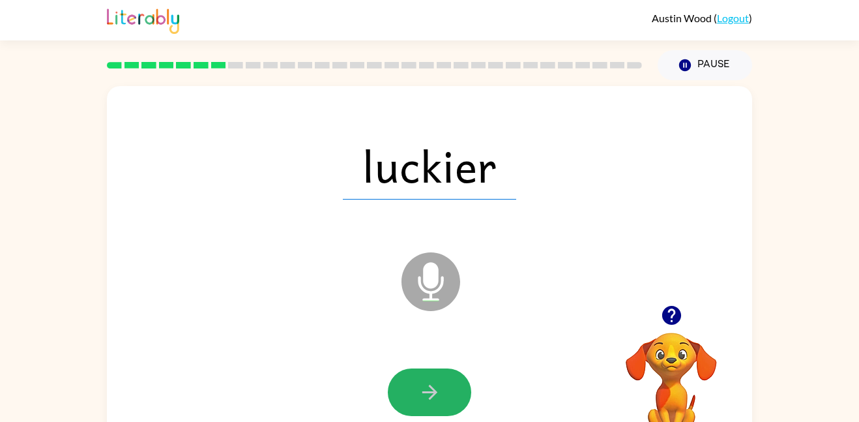
click at [416, 391] on button "button" at bounding box center [429, 392] width 83 height 48
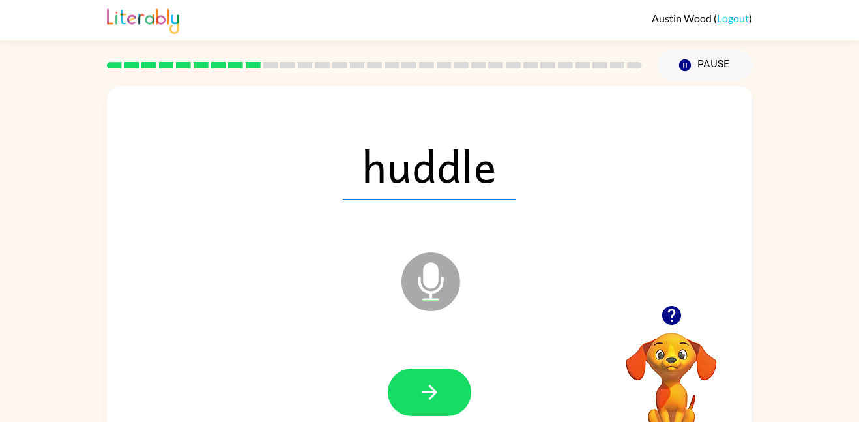
click at [416, 391] on button "button" at bounding box center [429, 392] width 83 height 48
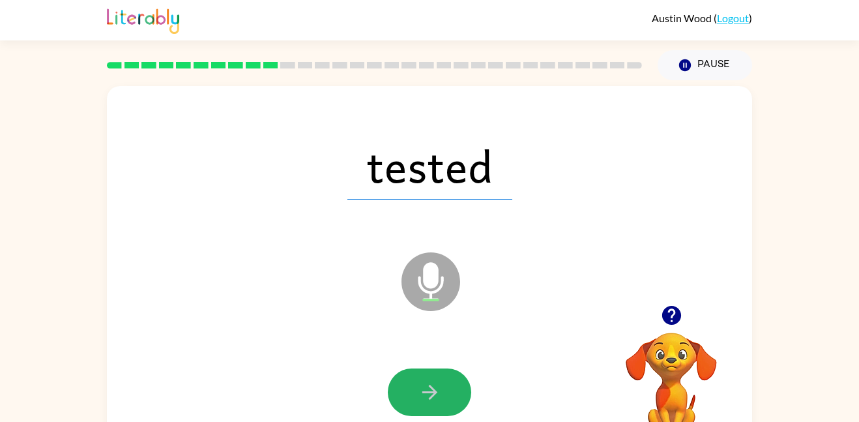
click at [416, 391] on button "button" at bounding box center [429, 392] width 83 height 48
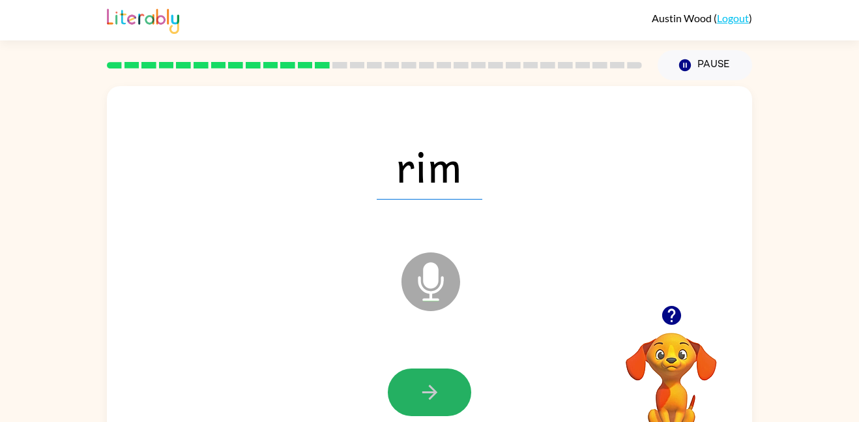
click at [416, 391] on button "button" at bounding box center [429, 392] width 83 height 48
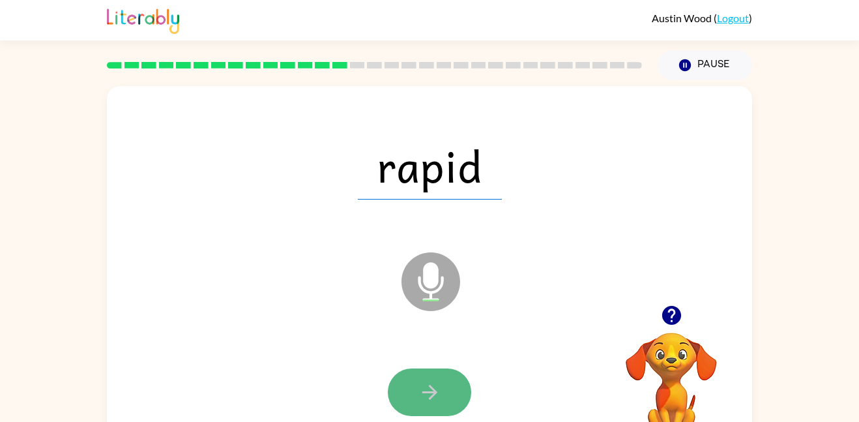
click at [413, 400] on button "button" at bounding box center [429, 392] width 83 height 48
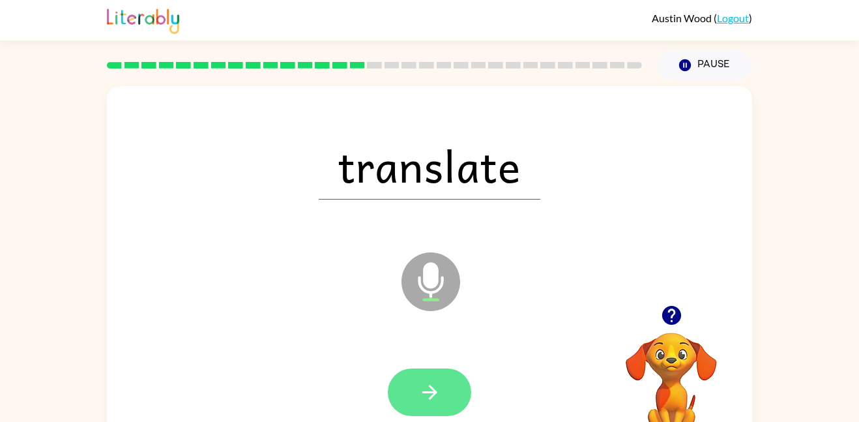
click at [415, 395] on button "button" at bounding box center [429, 392] width 83 height 48
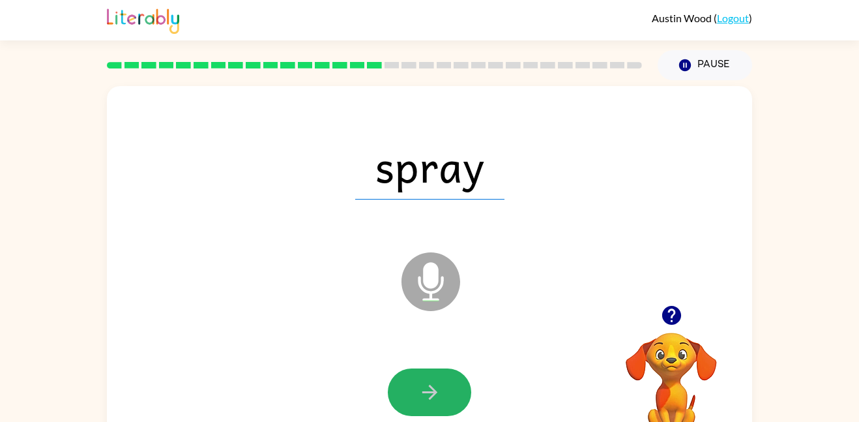
click at [416, 393] on button "button" at bounding box center [429, 392] width 83 height 48
click at [416, 393] on div at bounding box center [429, 392] width 83 height 48
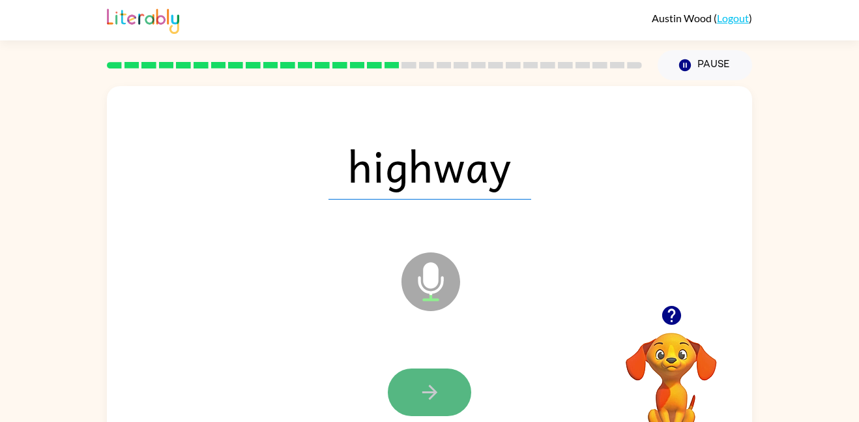
click at [415, 383] on button "button" at bounding box center [429, 392] width 83 height 48
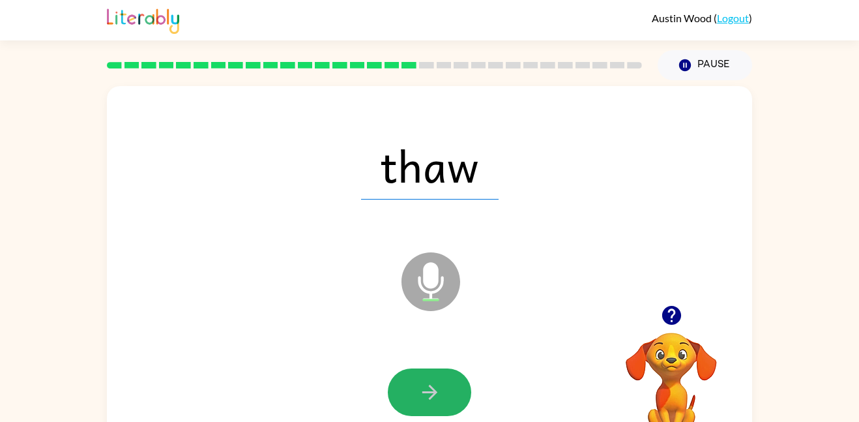
click at [415, 383] on button "button" at bounding box center [429, 392] width 83 height 48
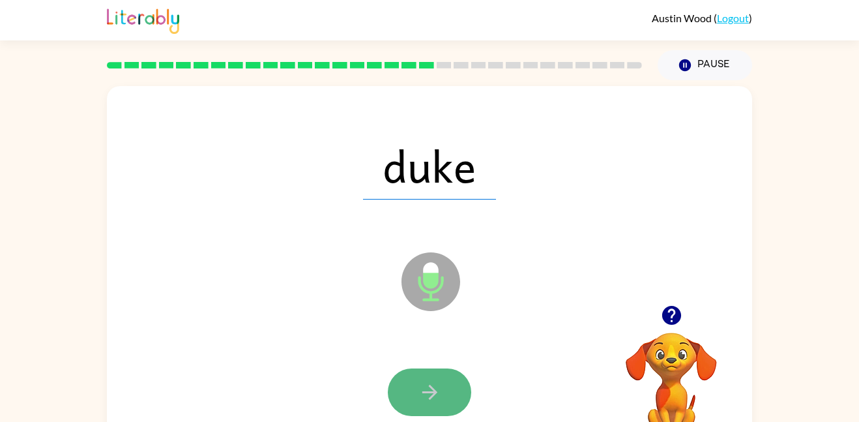
click at [426, 394] on icon "button" at bounding box center [430, 392] width 23 height 23
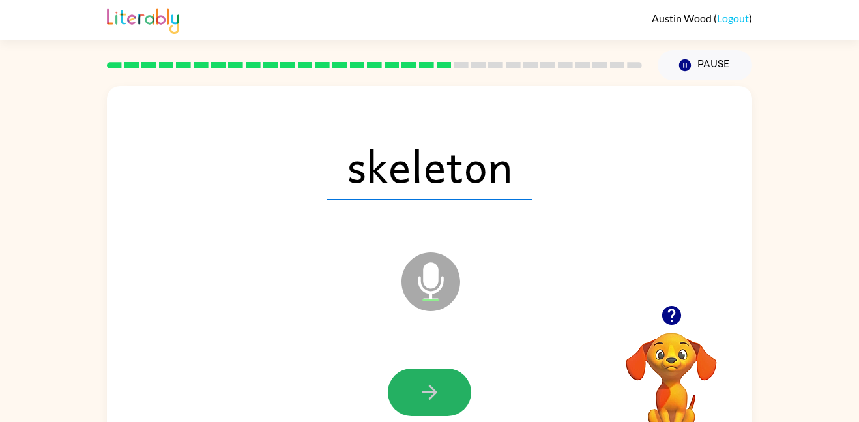
click at [424, 399] on icon "button" at bounding box center [430, 392] width 23 height 23
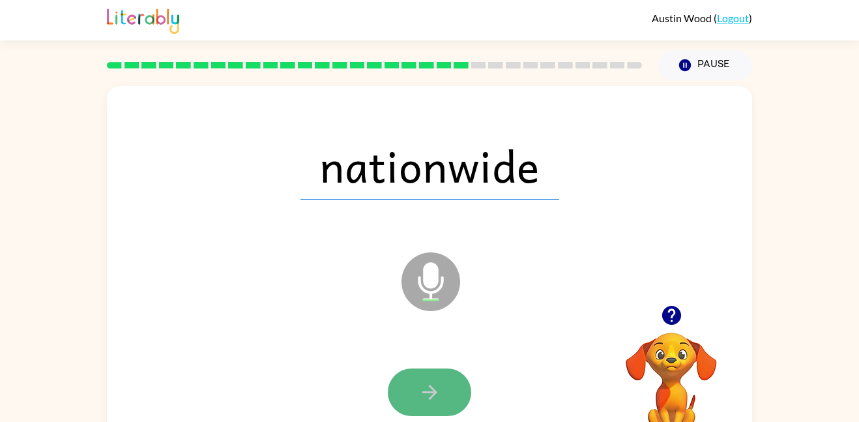
click at [425, 397] on icon "button" at bounding box center [430, 392] width 23 height 23
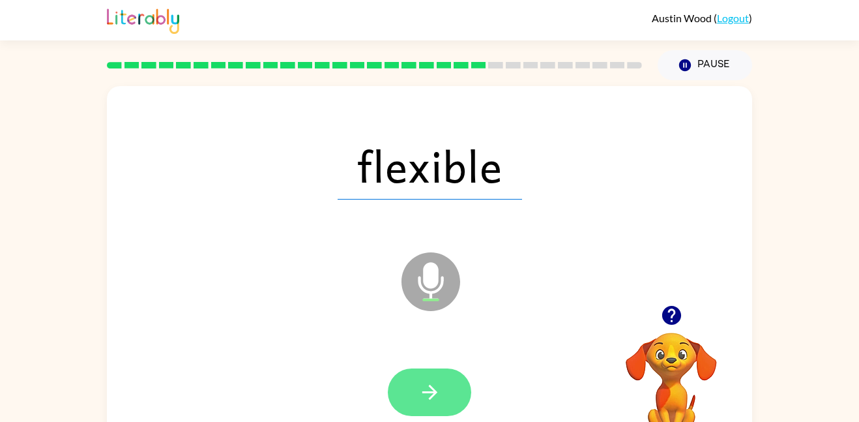
click at [424, 396] on icon "button" at bounding box center [430, 392] width 23 height 23
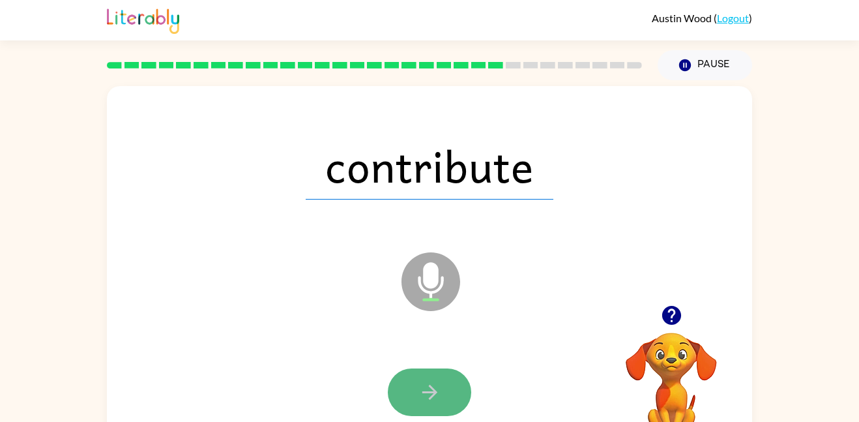
click at [421, 402] on icon "button" at bounding box center [430, 392] width 23 height 23
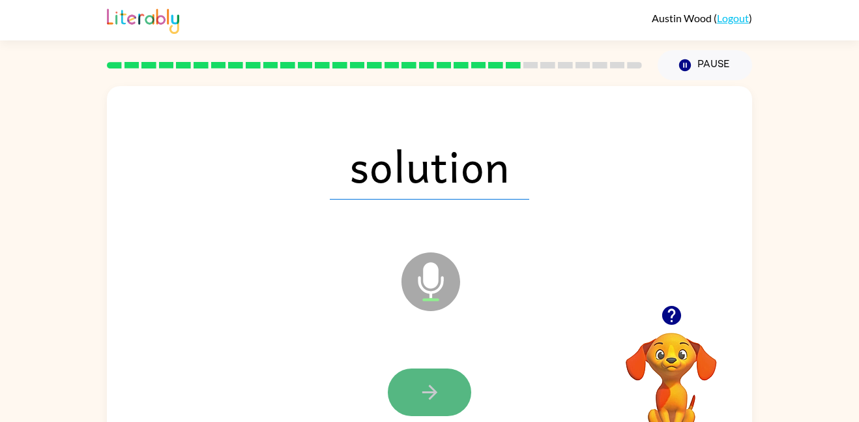
click at [422, 399] on icon "button" at bounding box center [430, 392] width 23 height 23
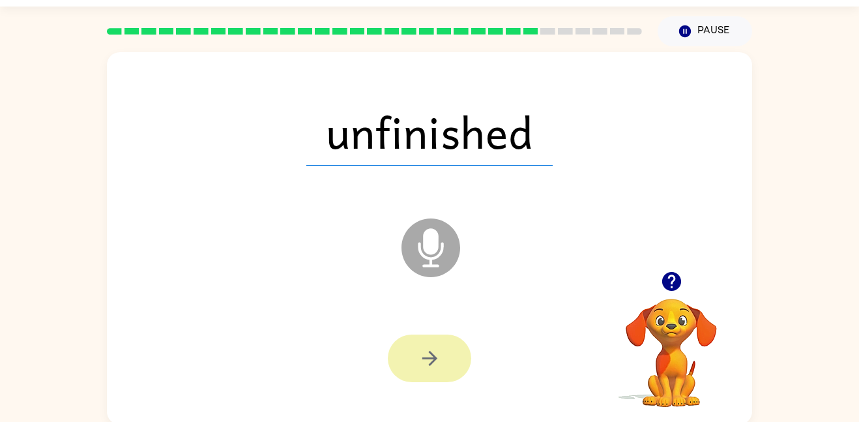
click at [422, 396] on div at bounding box center [429, 358] width 619 height 107
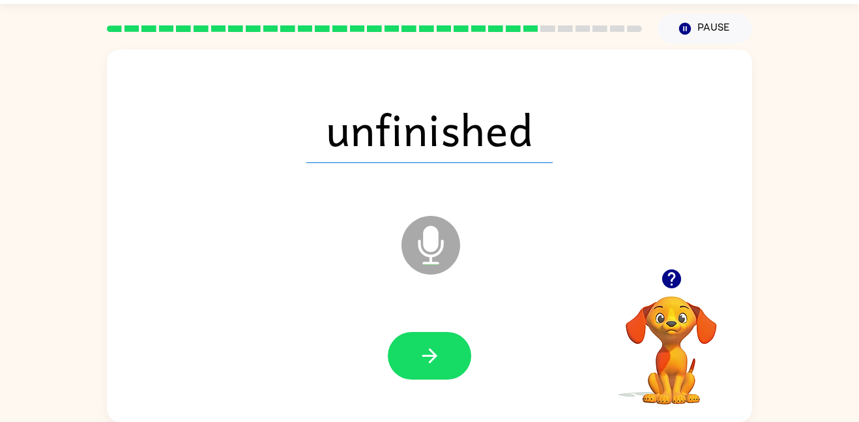
click at [428, 358] on icon "button" at bounding box center [430, 355] width 23 height 23
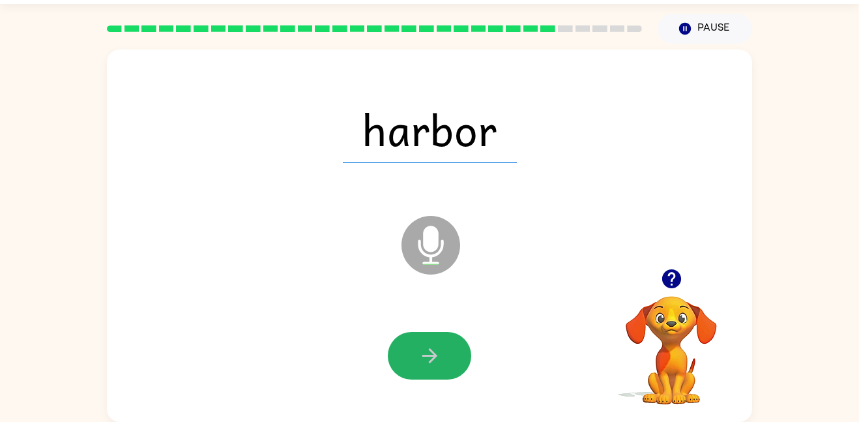
click at [428, 359] on icon "button" at bounding box center [430, 355] width 23 height 23
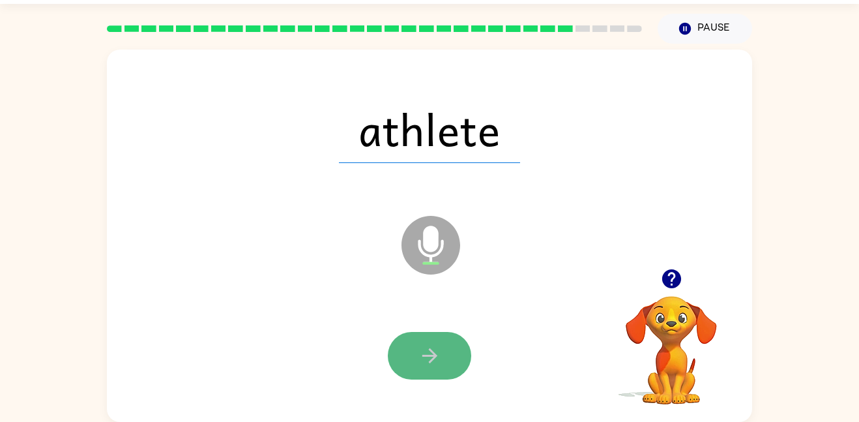
click at [428, 361] on icon "button" at bounding box center [430, 355] width 23 height 23
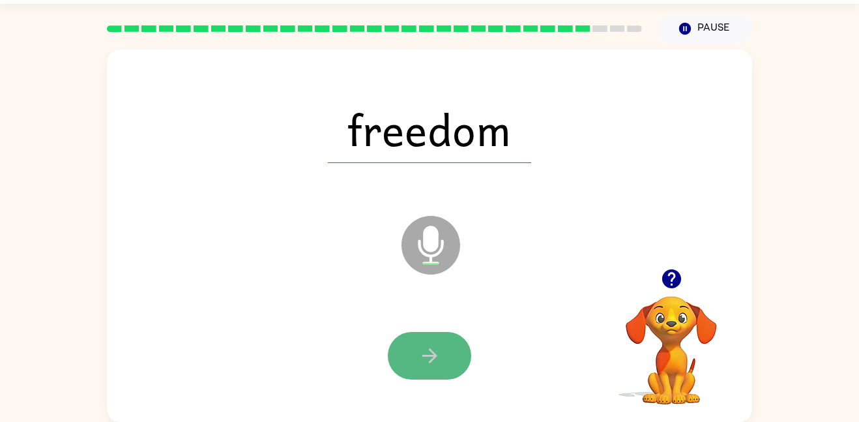
click at [426, 361] on icon "button" at bounding box center [430, 355] width 23 height 23
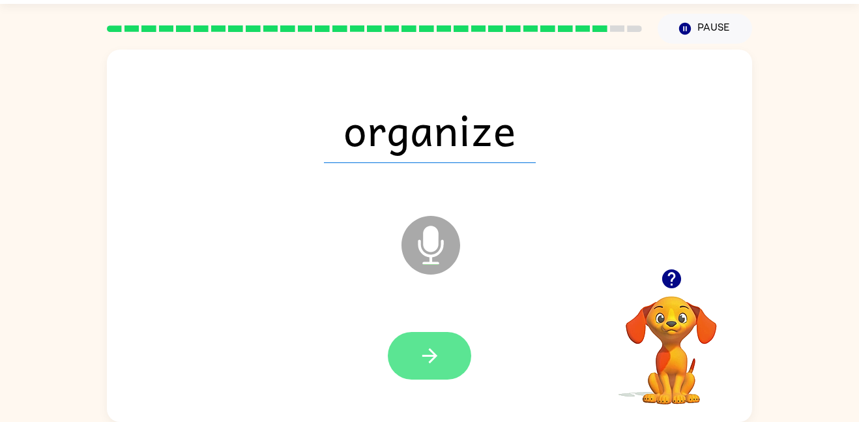
click at [427, 362] on icon "button" at bounding box center [430, 355] width 23 height 23
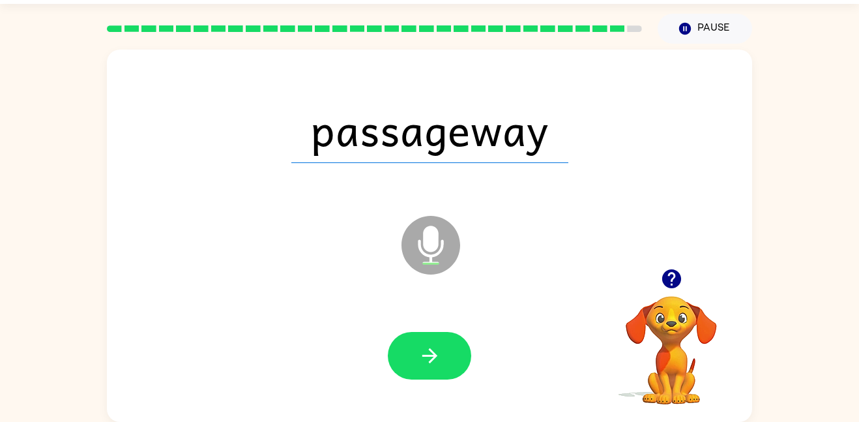
click at [427, 362] on icon "button" at bounding box center [430, 355] width 23 height 23
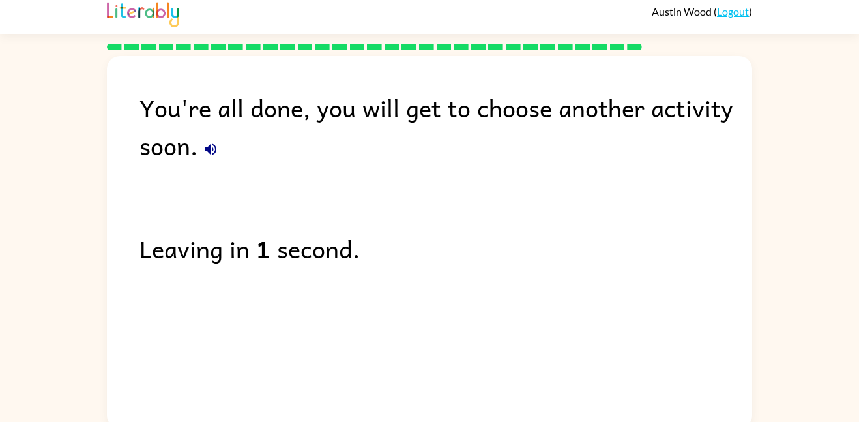
scroll to position [13, 0]
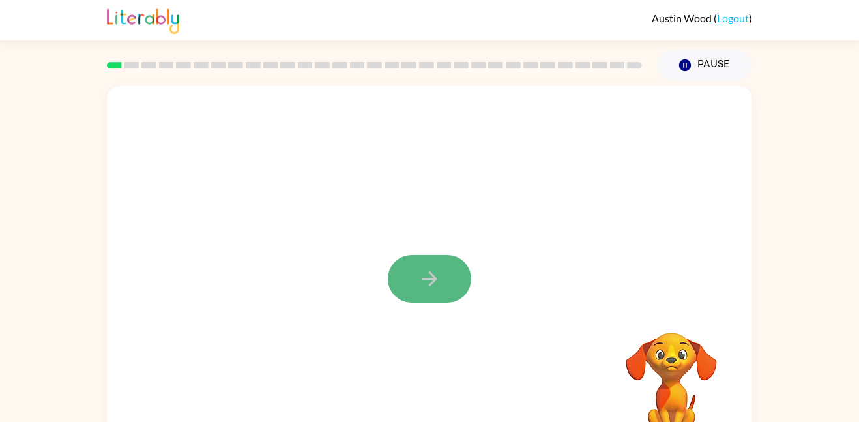
click at [420, 284] on icon "button" at bounding box center [430, 278] width 23 height 23
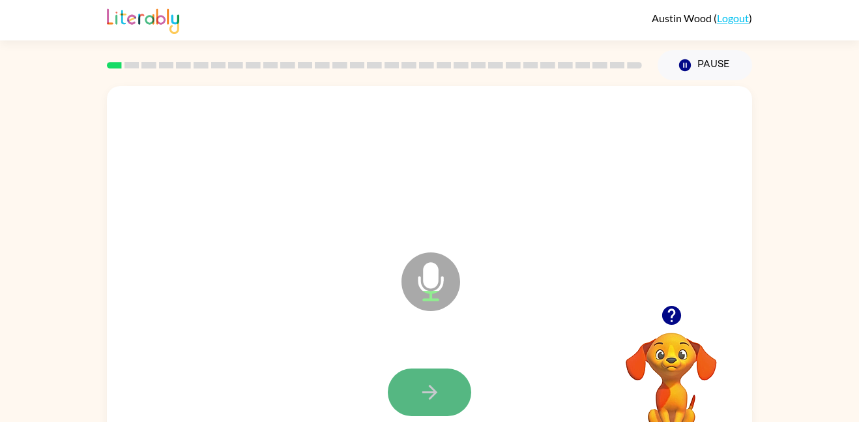
click at [424, 392] on icon "button" at bounding box center [430, 392] width 23 height 23
click at [429, 381] on icon "button" at bounding box center [430, 392] width 23 height 23
click at [424, 388] on icon "button" at bounding box center [430, 392] width 23 height 23
click at [393, 392] on button "button" at bounding box center [429, 392] width 83 height 48
click at [445, 386] on button "button" at bounding box center [429, 392] width 83 height 48
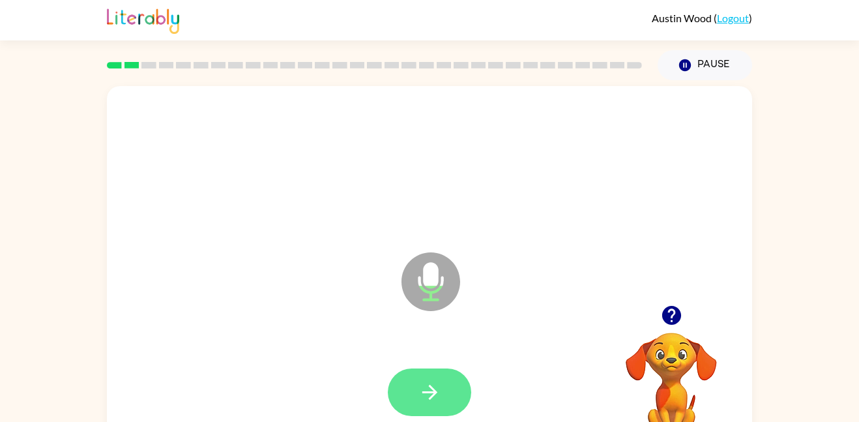
click at [437, 388] on icon "button" at bounding box center [430, 392] width 23 height 23
click at [439, 394] on icon "button" at bounding box center [430, 392] width 23 height 23
click at [445, 387] on button "button" at bounding box center [429, 392] width 83 height 48
click at [454, 378] on button "button" at bounding box center [429, 392] width 83 height 48
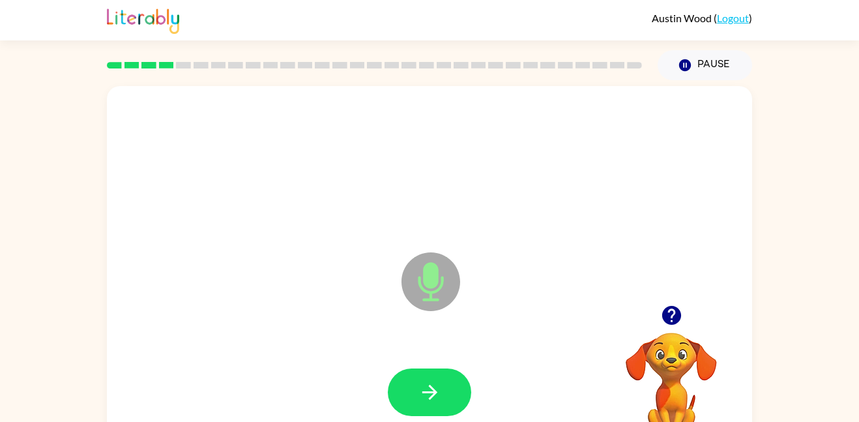
click at [440, 385] on icon "button" at bounding box center [430, 392] width 23 height 23
click at [440, 383] on icon "button" at bounding box center [430, 392] width 23 height 23
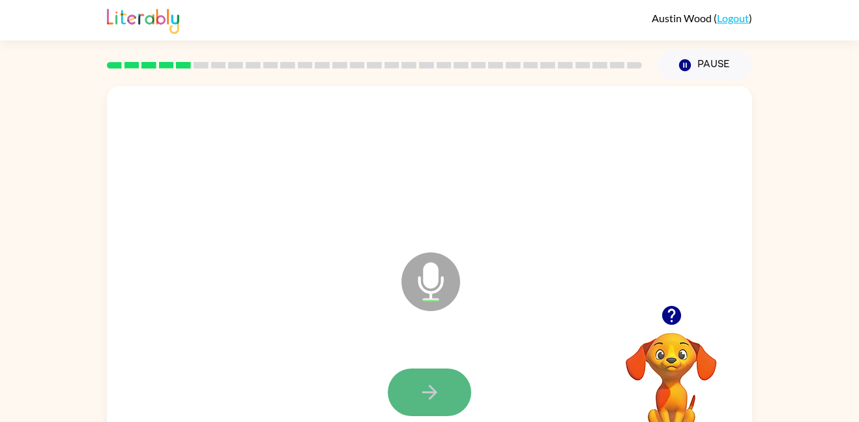
click at [438, 385] on icon "button" at bounding box center [430, 392] width 23 height 23
click at [441, 383] on button "button" at bounding box center [429, 392] width 83 height 48
click at [438, 383] on icon "button" at bounding box center [430, 392] width 23 height 23
click at [450, 381] on button "button" at bounding box center [429, 392] width 83 height 48
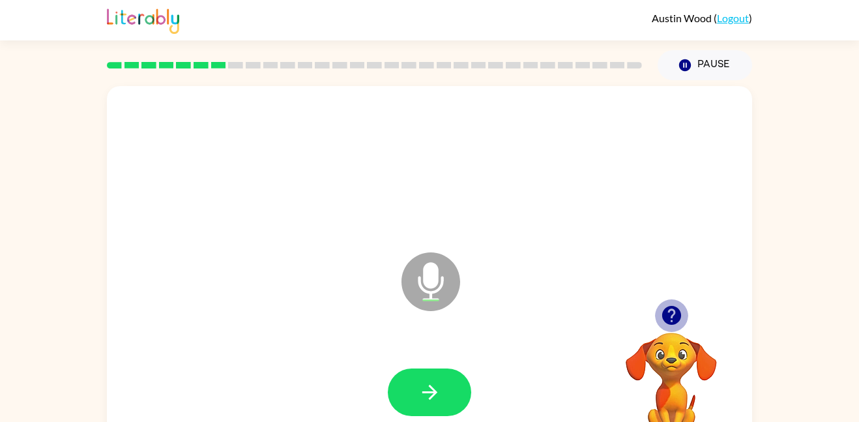
click at [673, 320] on icon "button" at bounding box center [671, 315] width 23 height 23
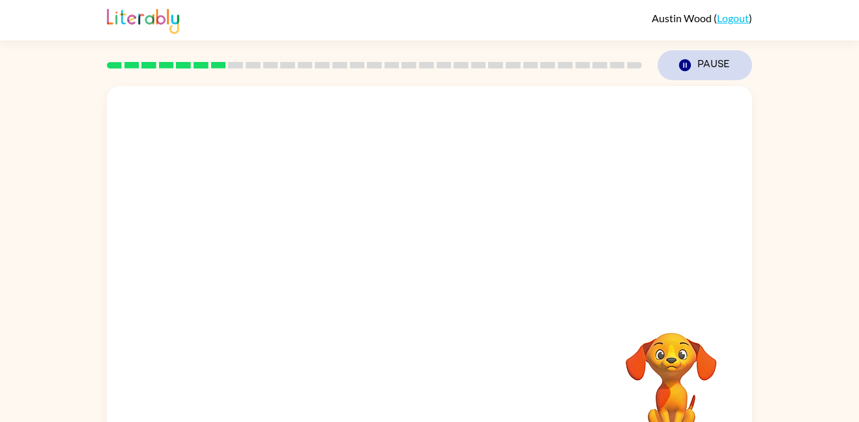
click at [697, 69] on button "Pause Pause" at bounding box center [705, 65] width 95 height 30
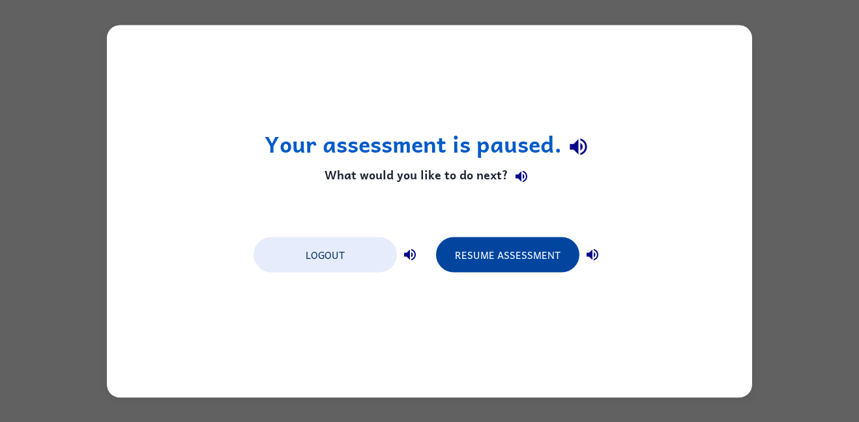
click at [549, 243] on button "Resume Assessment" at bounding box center [507, 254] width 143 height 35
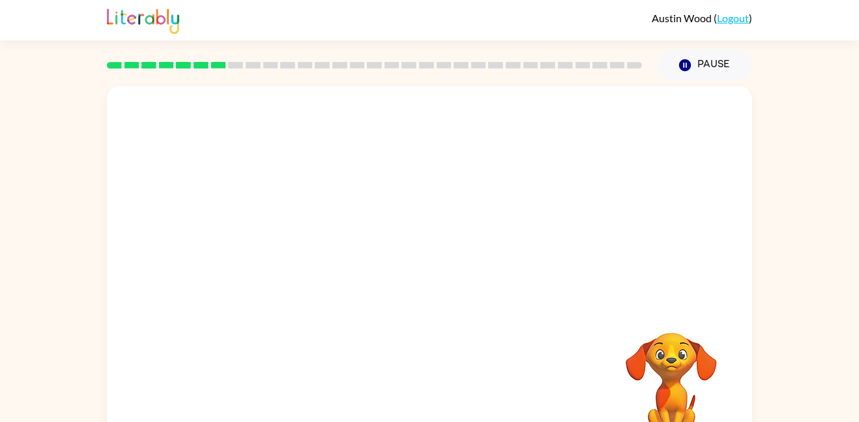
click at [440, 183] on div at bounding box center [429, 195] width 645 height 219
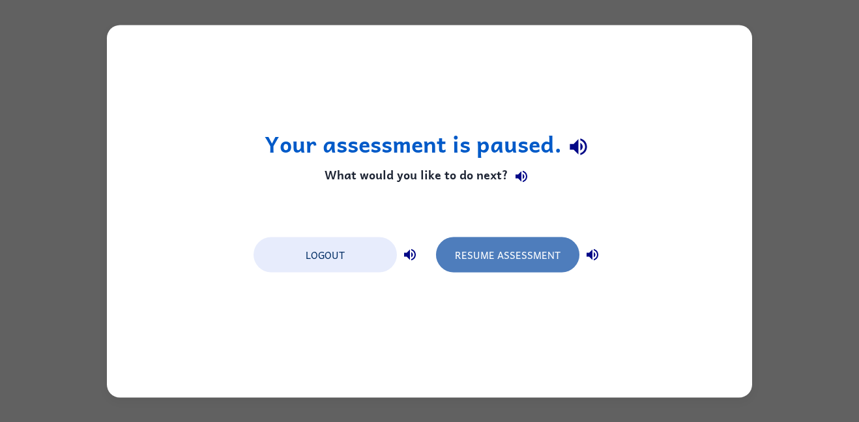
click at [551, 246] on button "Resume Assessment" at bounding box center [507, 254] width 143 height 35
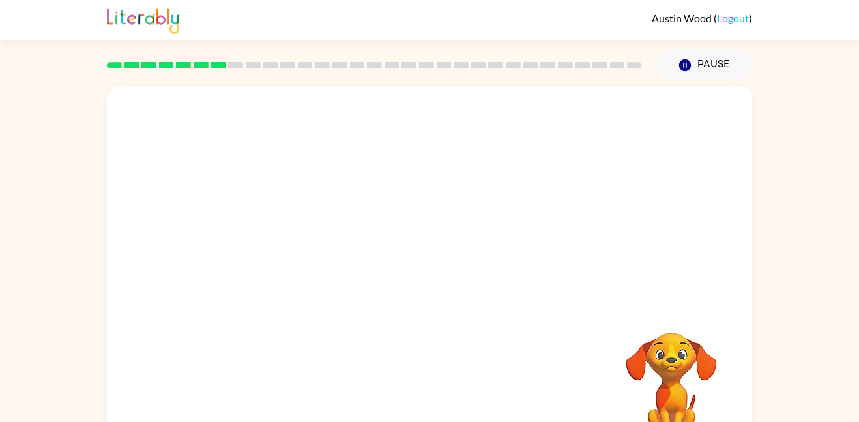
drag, startPoint x: 859, startPoint y: 421, endPoint x: 256, endPoint y: 264, distance: 623.2
click at [256, 264] on div "Your browser must support playing .mp4 files to use Literably. Please try using…" at bounding box center [429, 269] width 859 height 378
drag, startPoint x: 859, startPoint y: 421, endPoint x: 547, endPoint y: 398, distance: 312.5
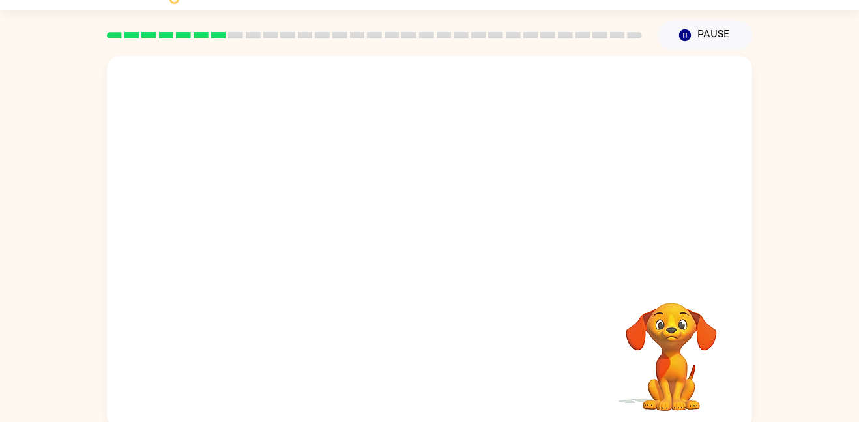
scroll to position [37, 0]
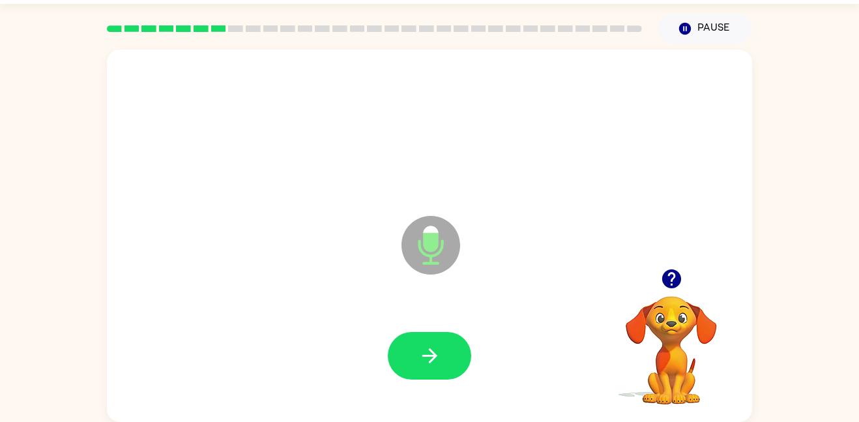
click at [430, 366] on button "button" at bounding box center [429, 356] width 83 height 48
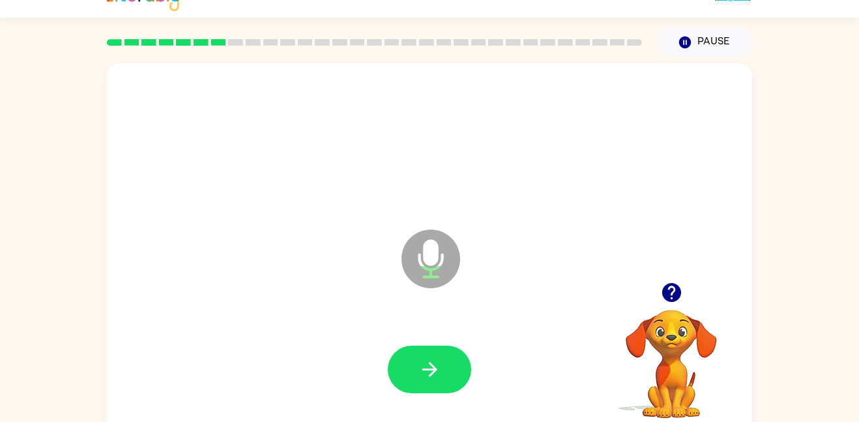
scroll to position [16, 0]
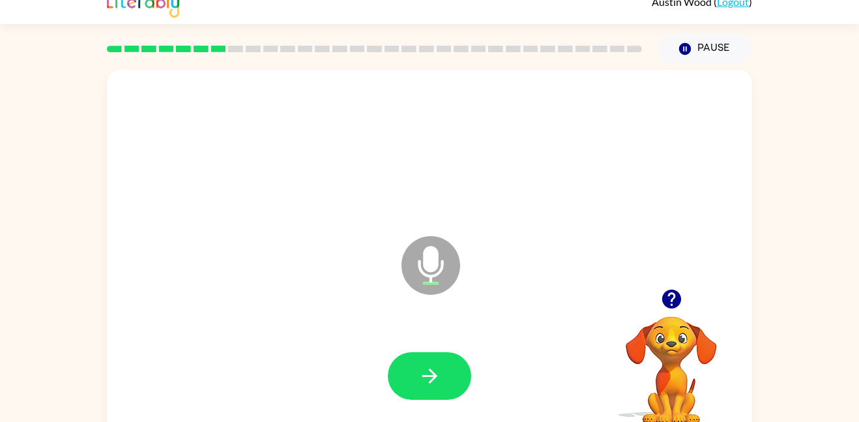
click at [435, 369] on div "Microphone The Microphone is here when it is your turn to talk" at bounding box center [429, 256] width 645 height 372
click at [435, 369] on icon "button" at bounding box center [430, 375] width 23 height 23
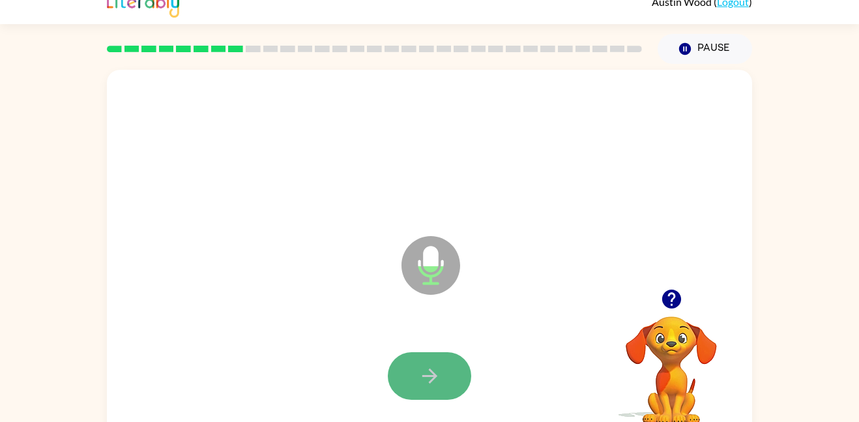
click at [424, 375] on icon "button" at bounding box center [429, 375] width 15 height 15
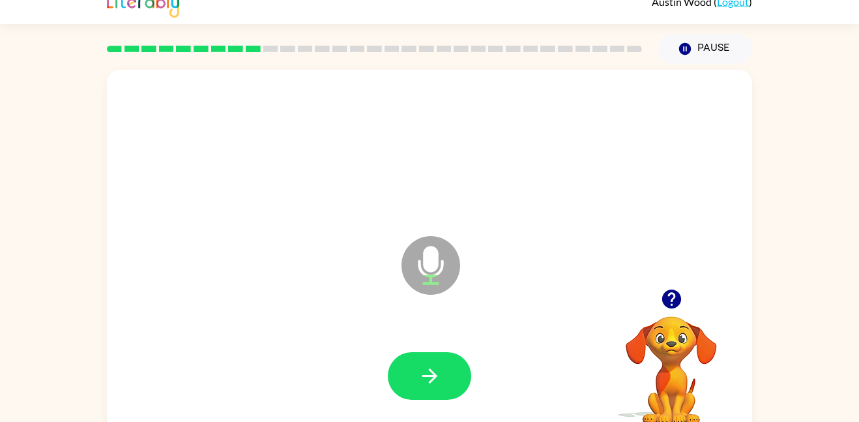
scroll to position [23, 0]
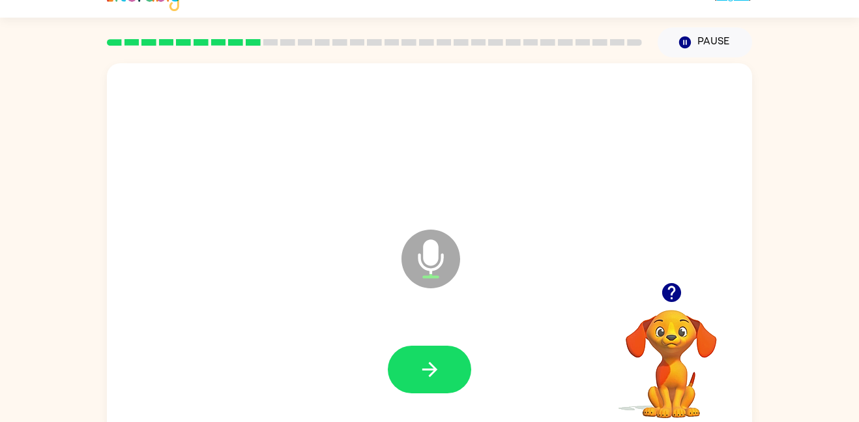
click at [426, 343] on div at bounding box center [429, 369] width 619 height 107
click at [430, 361] on icon "button" at bounding box center [430, 369] width 23 height 23
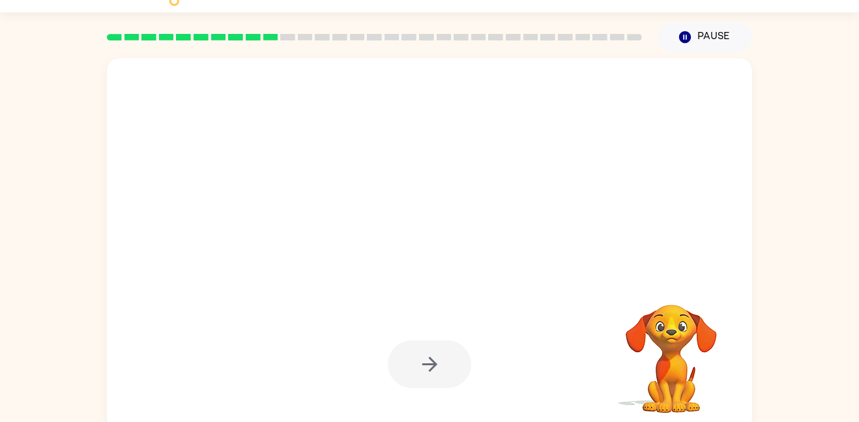
scroll to position [29, 0]
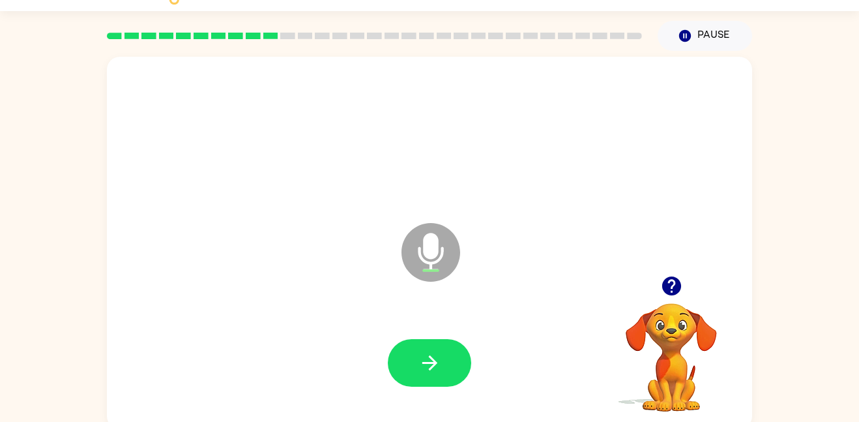
click at [430, 358] on icon "button" at bounding box center [430, 362] width 23 height 23
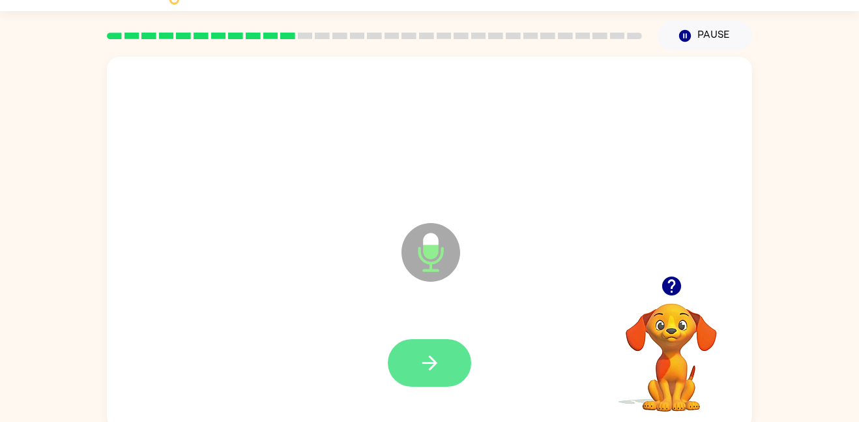
click at [424, 368] on icon "button" at bounding box center [430, 362] width 23 height 23
click at [424, 355] on icon "button" at bounding box center [430, 362] width 23 height 23
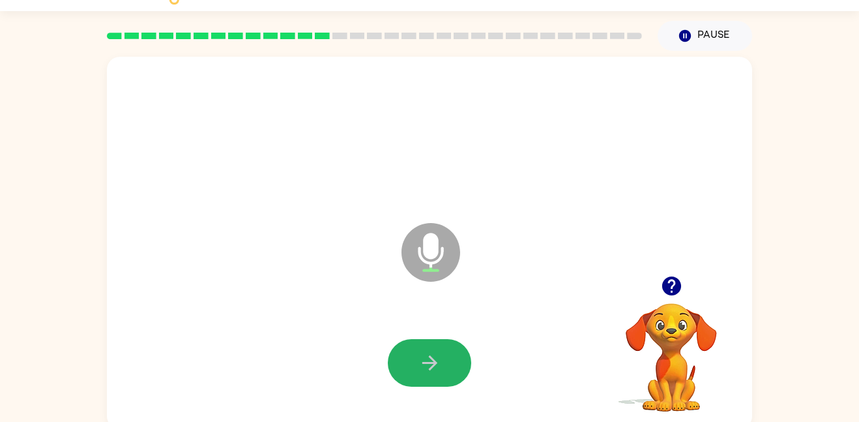
click at [434, 361] on icon "button" at bounding box center [429, 362] width 15 height 15
click at [441, 374] on button "button" at bounding box center [429, 363] width 83 height 48
click at [427, 359] on icon "button" at bounding box center [430, 362] width 23 height 23
click at [681, 287] on icon "button" at bounding box center [671, 285] width 23 height 23
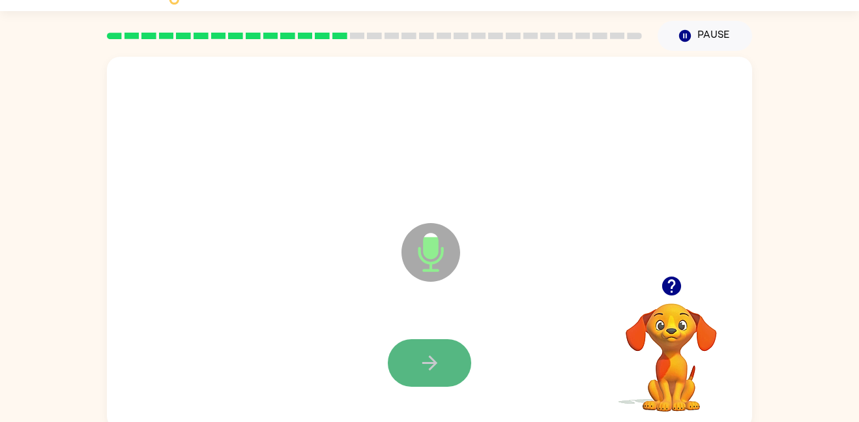
click at [405, 370] on button "button" at bounding box center [429, 363] width 83 height 48
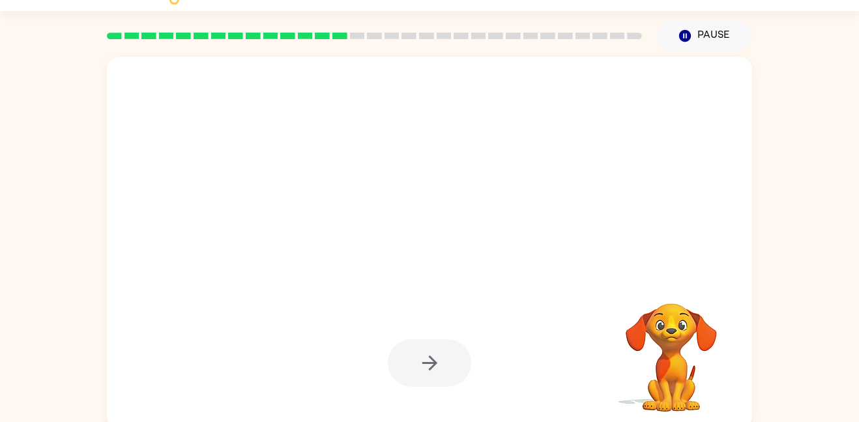
click at [645, 370] on video "Your browser must support playing .mp4 files to use Literably. Please try using…" at bounding box center [671, 348] width 130 height 130
click at [682, 380] on video "Your browser must support playing .mp4 files to use Literably. Please try using…" at bounding box center [671, 348] width 130 height 130
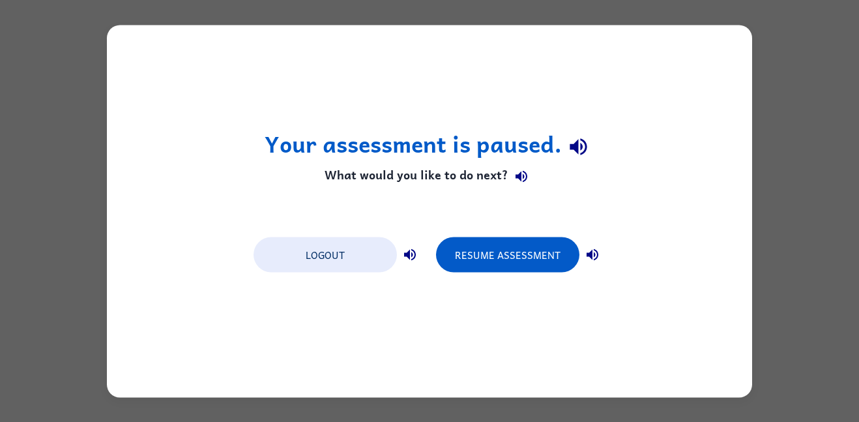
scroll to position [0, 0]
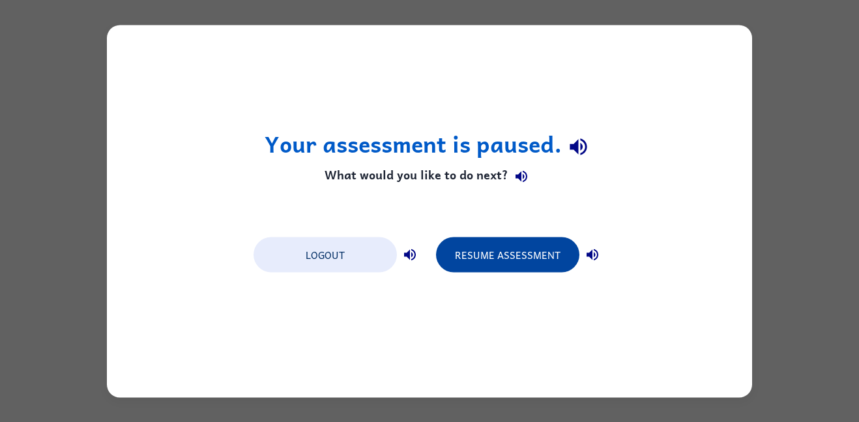
drag, startPoint x: 486, startPoint y: 260, endPoint x: 460, endPoint y: 239, distance: 33.8
click at [466, 242] on button "Resume Assessment" at bounding box center [507, 254] width 143 height 35
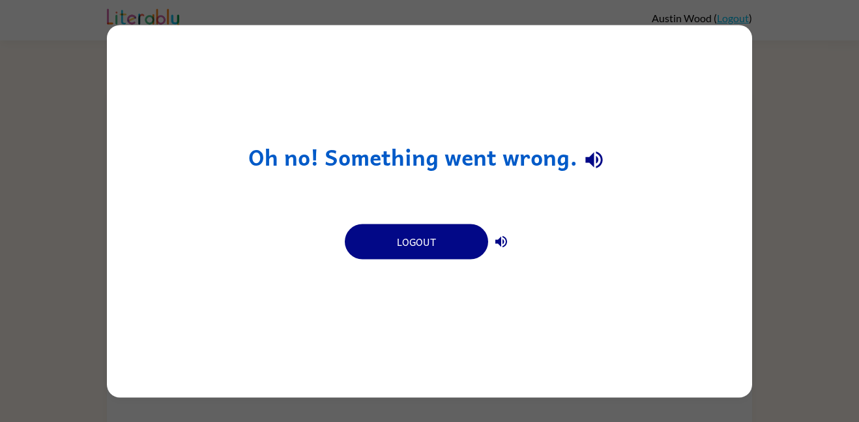
drag, startPoint x: 449, startPoint y: 231, endPoint x: 446, endPoint y: 261, distance: 30.1
click at [447, 249] on div "Logout" at bounding box center [429, 241] width 183 height 50
drag, startPoint x: 434, startPoint y: 226, endPoint x: 419, endPoint y: 214, distance: 19.2
click at [419, 214] on div "Oh no! Something went wrong. Logout" at bounding box center [429, 211] width 645 height 372
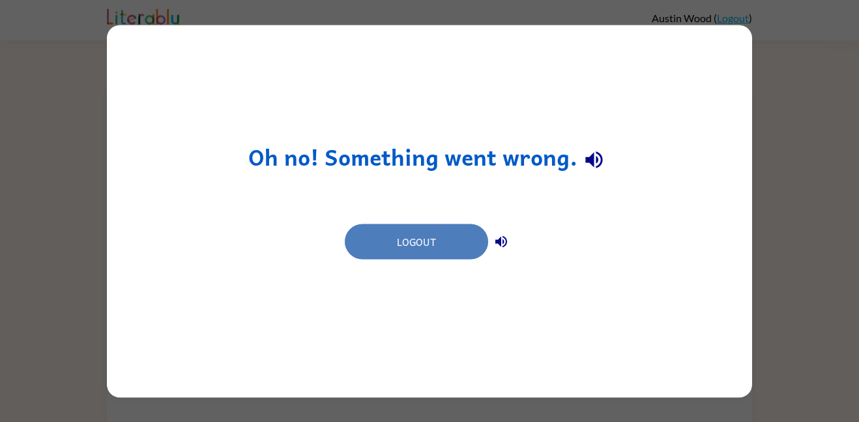
click at [385, 233] on button "Logout" at bounding box center [416, 241] width 143 height 35
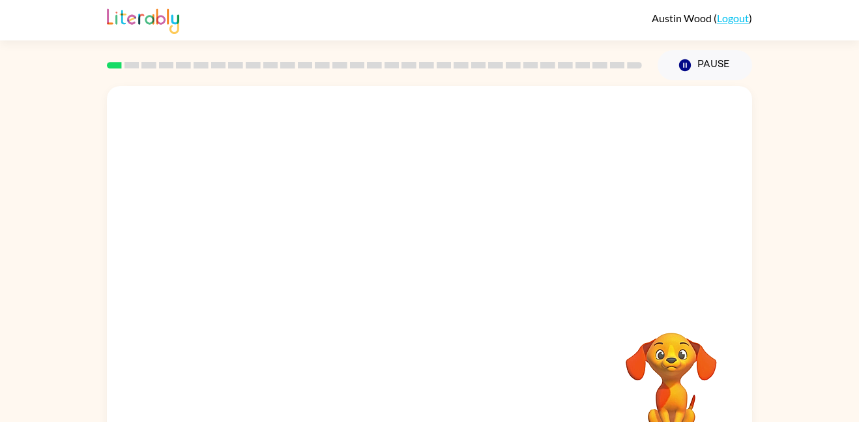
click at [385, 200] on video "Your browser must support playing .mp4 files to use Literably. Please try using…" at bounding box center [429, 195] width 645 height 219
click at [679, 317] on icon "button" at bounding box center [671, 315] width 19 height 19
click at [437, 280] on icon "button" at bounding box center [430, 278] width 23 height 23
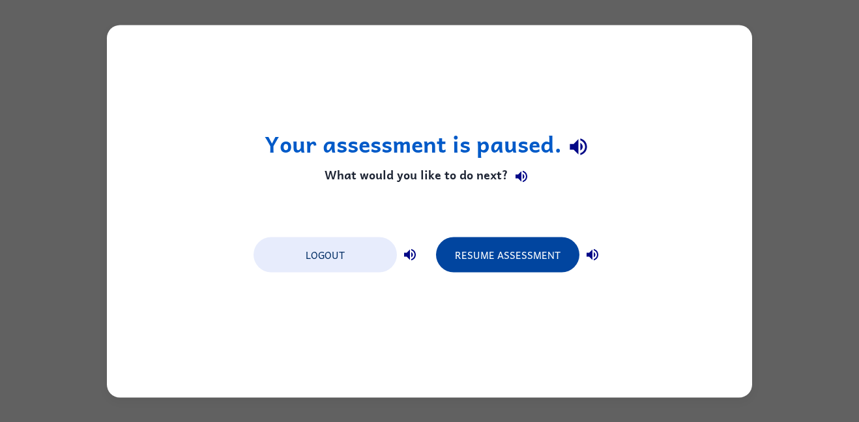
click at [550, 246] on button "Resume Assessment" at bounding box center [507, 254] width 143 height 35
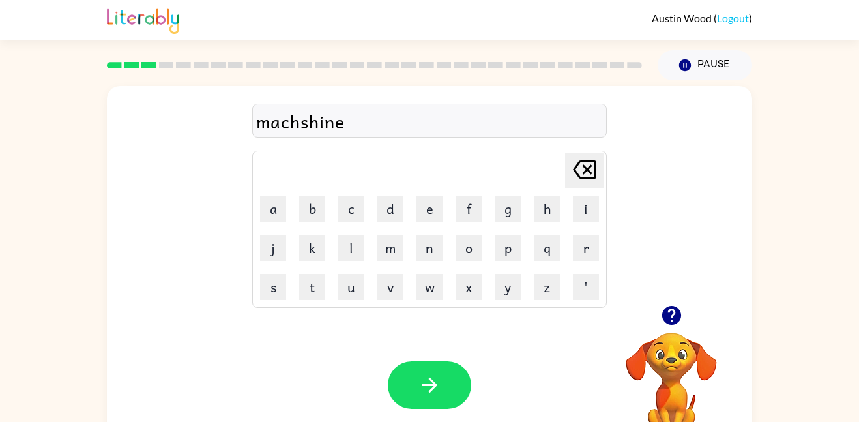
click at [308, 130] on div "machshine" at bounding box center [429, 121] width 347 height 27
click at [317, 125] on div "machshine" at bounding box center [429, 121] width 347 height 27
click at [421, 356] on div "Your browser must support playing .mp4 files to use Literably. Please try using…" at bounding box center [429, 385] width 645 height 147
click at [433, 391] on icon "button" at bounding box center [430, 385] width 23 height 23
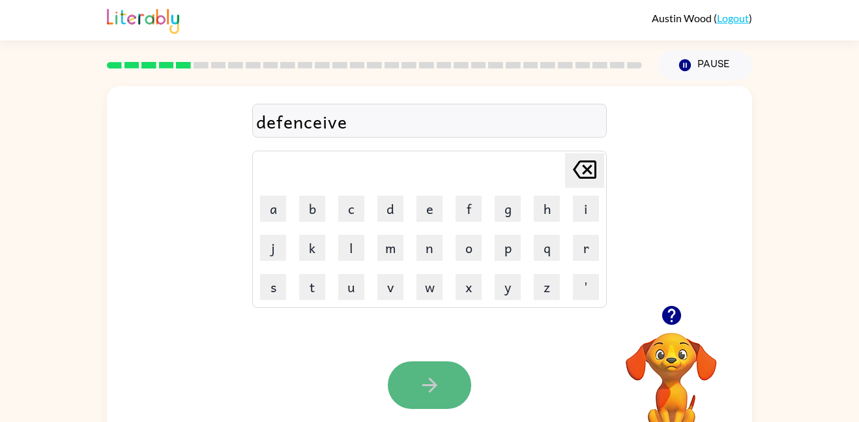
click at [413, 402] on button "button" at bounding box center [429, 385] width 83 height 48
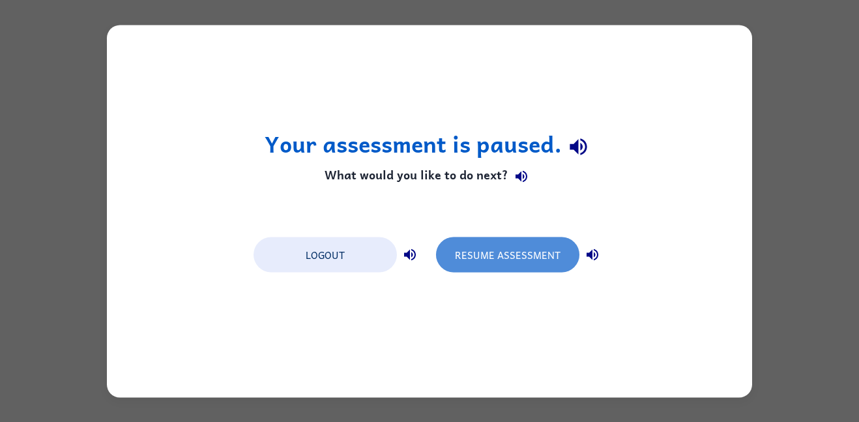
drag, startPoint x: 467, startPoint y: 256, endPoint x: 430, endPoint y: 238, distance: 41.1
click at [460, 250] on button "Resume Assessment" at bounding box center [507, 254] width 143 height 35
drag, startPoint x: 449, startPoint y: 256, endPoint x: 435, endPoint y: 222, distance: 36.2
click at [449, 254] on button "Resume Assessment" at bounding box center [507, 254] width 143 height 35
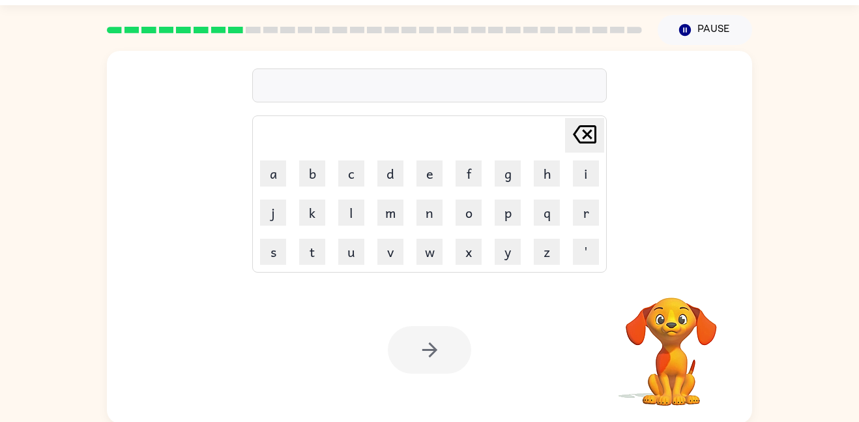
scroll to position [37, 0]
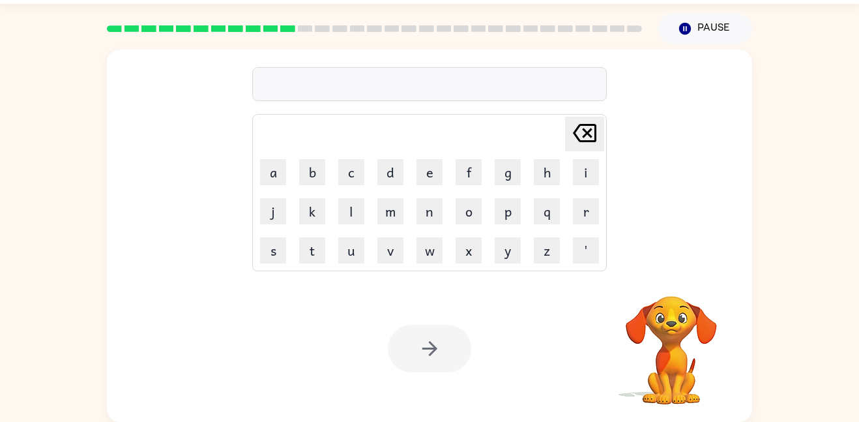
drag, startPoint x: 478, startPoint y: 248, endPoint x: 519, endPoint y: 293, distance: 60.9
click at [519, 293] on div "[PERSON_NAME] last character input a b c d e f g h i j k l m n o p q r s t u v …" at bounding box center [429, 236] width 645 height 372
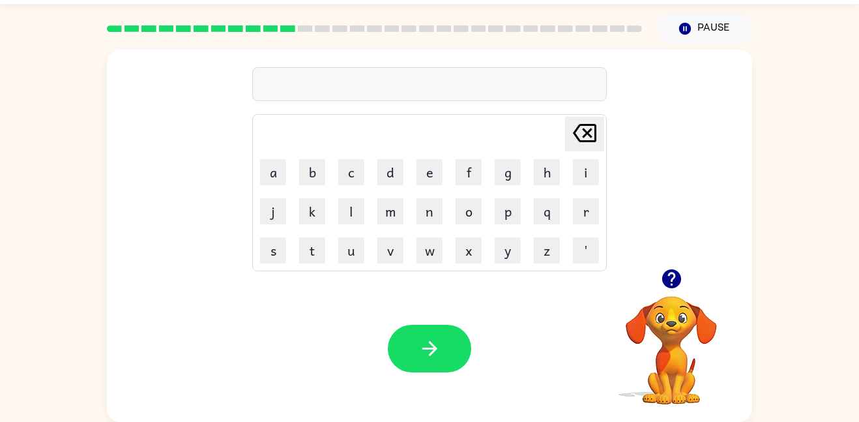
type button "n"
click at [285, 84] on div "bounes" at bounding box center [429, 84] width 347 height 27
click at [293, 90] on div "riskyest" at bounding box center [429, 84] width 347 height 27
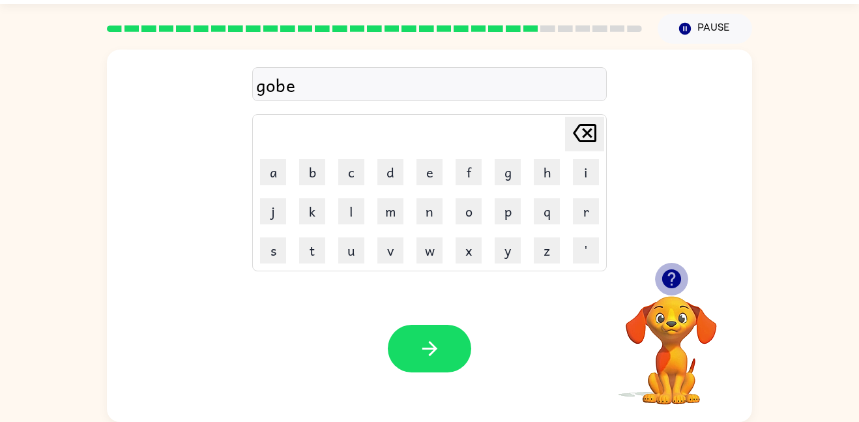
drag, startPoint x: 660, startPoint y: 274, endPoint x: 667, endPoint y: 282, distance: 10.2
click at [667, 282] on icon "button" at bounding box center [671, 278] width 23 height 23
click at [357, 220] on button "l" at bounding box center [351, 211] width 26 height 26
drag, startPoint x: 303, startPoint y: 248, endPoint x: 342, endPoint y: 266, distance: 42.6
click at [342, 266] on tr "s t u v w x y z '" at bounding box center [429, 250] width 351 height 38
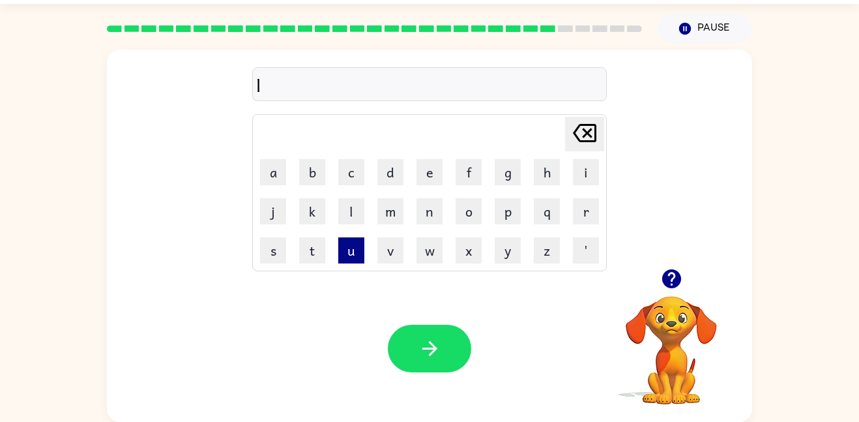
click at [349, 254] on button "u" at bounding box center [351, 250] width 26 height 26
click at [386, 220] on button "m" at bounding box center [390, 211] width 26 height 26
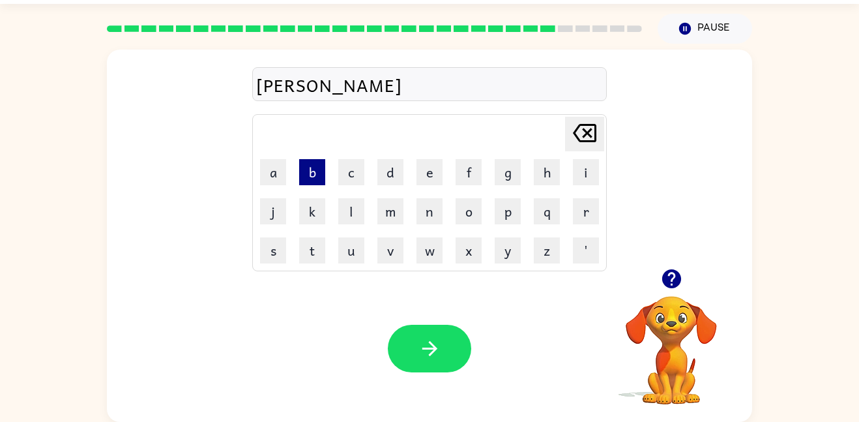
click at [322, 173] on button "b" at bounding box center [312, 172] width 26 height 26
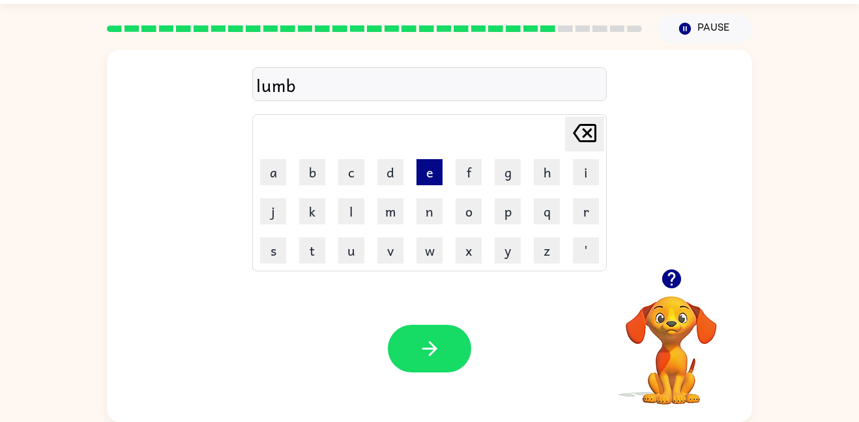
click at [424, 172] on button "e" at bounding box center [430, 172] width 26 height 26
click at [587, 218] on button "r" at bounding box center [586, 211] width 26 height 26
type button "r"
click at [573, 198] on button "r" at bounding box center [586, 211] width 26 height 26
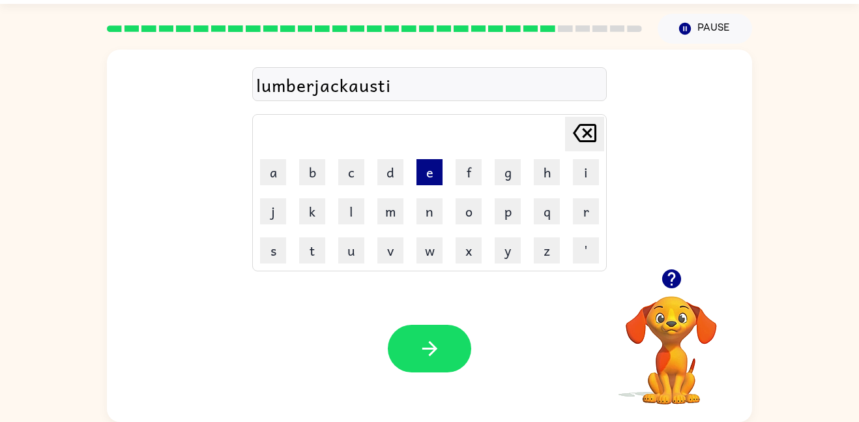
click at [573, 198] on button "r" at bounding box center [586, 211] width 26 height 26
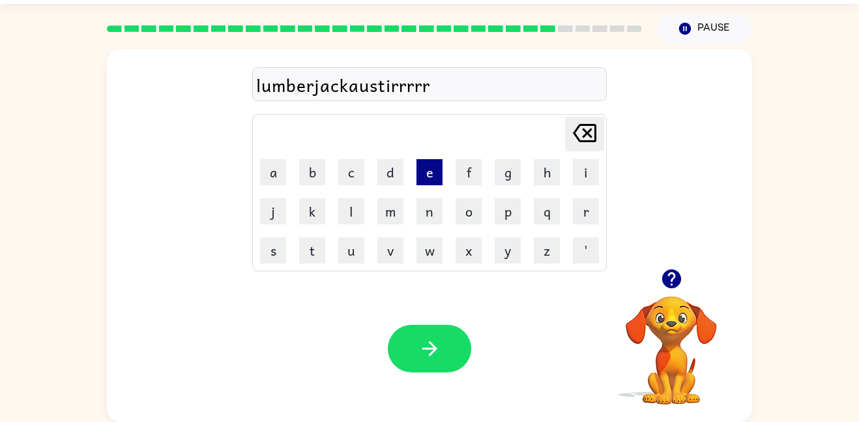
click at [573, 198] on button "r" at bounding box center [586, 211] width 26 height 26
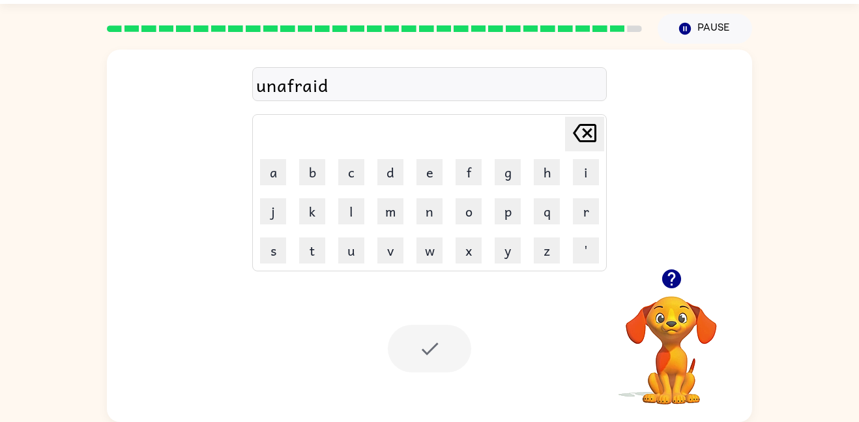
scroll to position [13, 0]
